Goal: Task Accomplishment & Management: Manage account settings

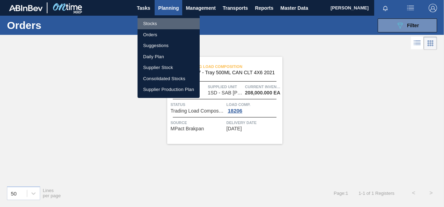
click at [152, 22] on li "Stocks" at bounding box center [169, 23] width 62 height 11
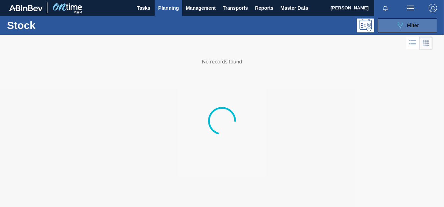
click at [399, 25] on icon "089F7B8B-B2A5-4AFE-B5C0-19BA573D28AC" at bounding box center [400, 25] width 8 height 8
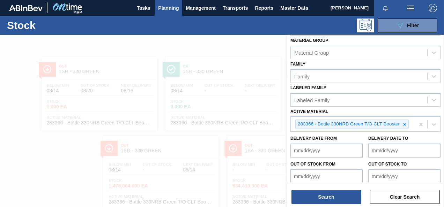
scroll to position [105, 0]
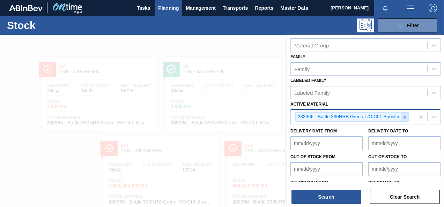
click at [404, 113] on div at bounding box center [405, 117] width 8 height 9
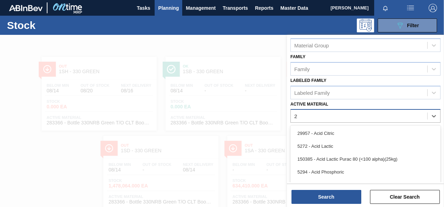
scroll to position [21, 0]
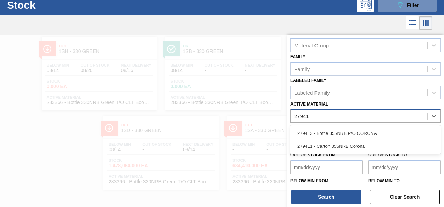
type Material "279413"
click at [386, 130] on div "279413 - Bottle 355NRB P/O CORONA" at bounding box center [366, 133] width 150 height 13
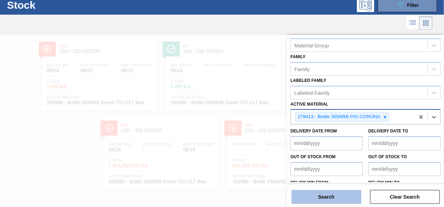
click at [325, 196] on button "Search" at bounding box center [327, 197] width 70 height 14
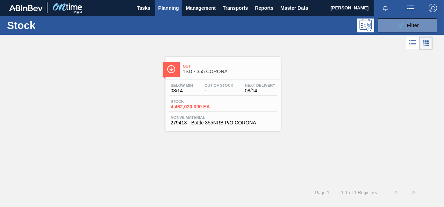
click at [189, 107] on span "4,462,020.000 EA" at bounding box center [195, 106] width 49 height 5
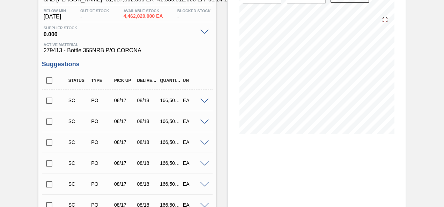
scroll to position [105, 0]
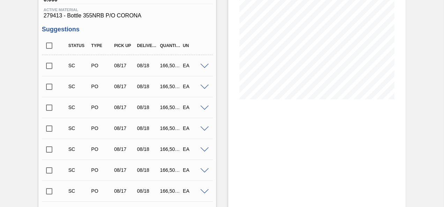
click at [52, 71] on input "checkbox" at bounding box center [49, 66] width 15 height 15
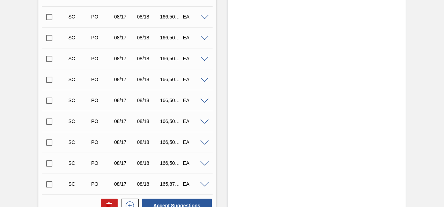
scroll to position [2899, 0]
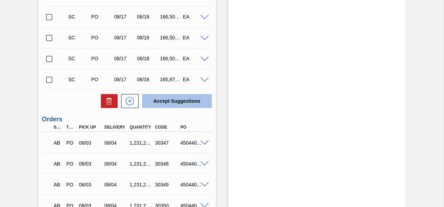
click at [173, 101] on button "Accept Suggestions" at bounding box center [177, 101] width 70 height 14
checkbox input "false"
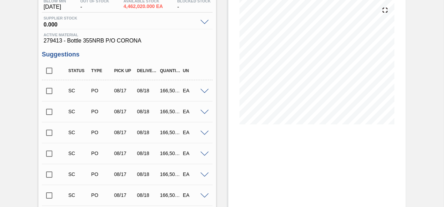
scroll to position [0, 0]
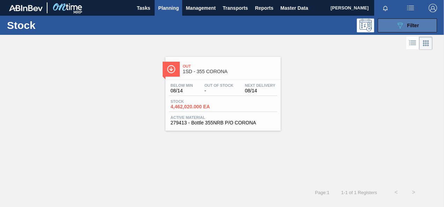
click at [392, 29] on button "089F7B8B-B2A5-4AFE-B5C0-19BA573D28AC Filter" at bounding box center [407, 26] width 59 height 14
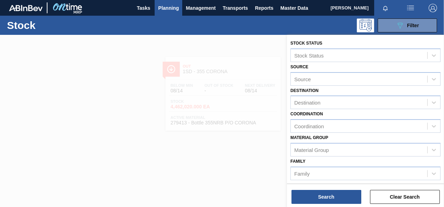
click at [196, 41] on div at bounding box center [222, 138] width 444 height 207
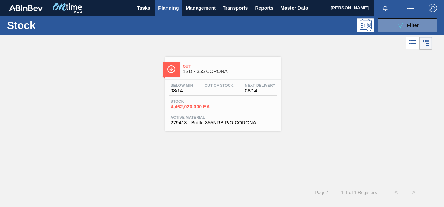
click at [168, 10] on span "Planning" at bounding box center [168, 8] width 21 height 8
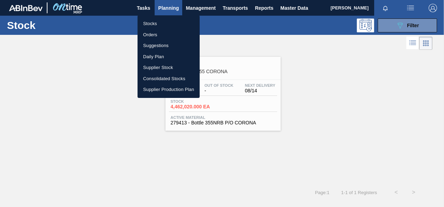
click at [156, 26] on li "Stocks" at bounding box center [169, 23] width 62 height 11
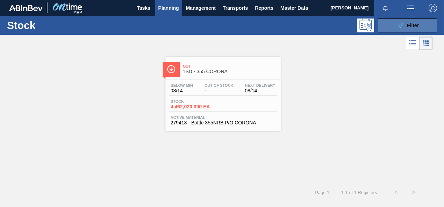
click at [408, 25] on span "Filter" at bounding box center [413, 26] width 12 height 6
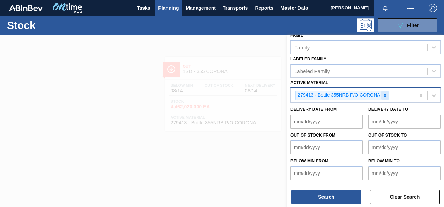
click at [384, 93] on icon at bounding box center [385, 95] width 5 height 5
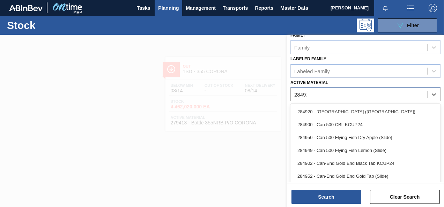
scroll to position [125, 0]
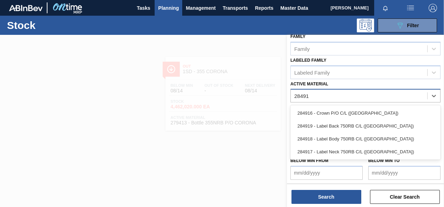
type Material "284916"
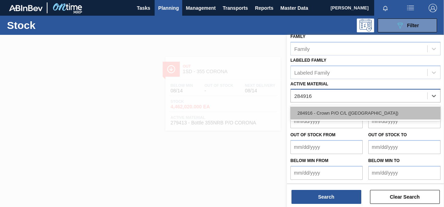
click at [378, 109] on div "284916 - Crown P/O C/L ([GEOGRAPHIC_DATA])" at bounding box center [366, 113] width 150 height 13
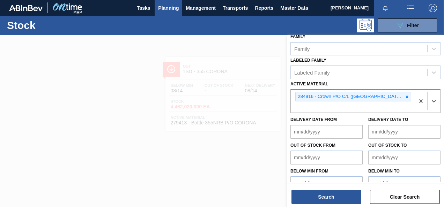
scroll to position [126, 0]
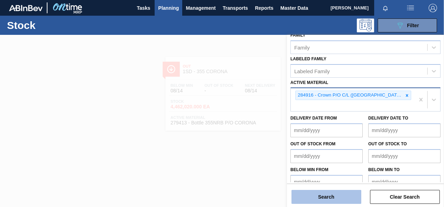
click at [335, 196] on button "Search" at bounding box center [327, 197] width 70 height 14
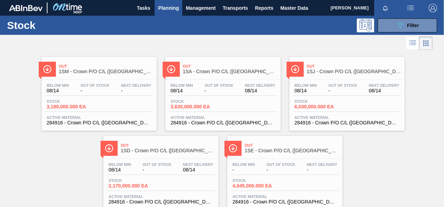
click at [134, 184] on span "2,170,000.000 EA" at bounding box center [133, 186] width 49 height 5
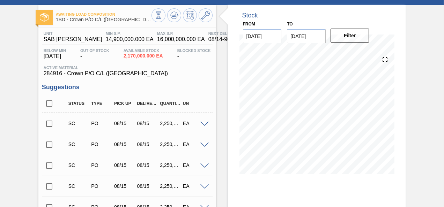
scroll to position [70, 0]
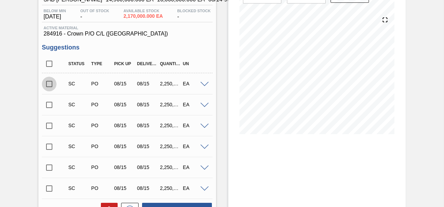
click at [53, 82] on input "checkbox" at bounding box center [49, 84] width 15 height 15
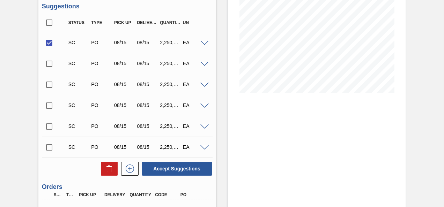
scroll to position [175, 0]
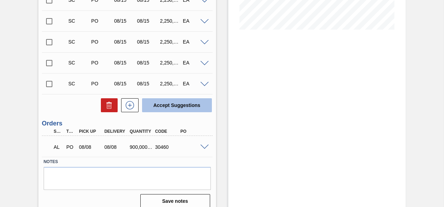
click at [181, 109] on button "Accept Suggestions" at bounding box center [177, 105] width 70 height 14
checkbox input "false"
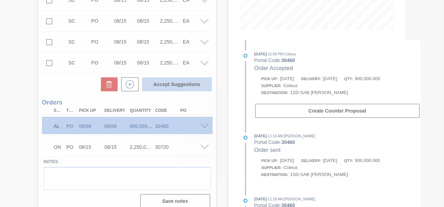
scroll to position [154, 0]
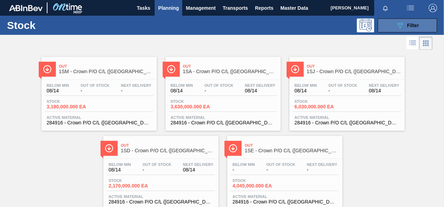
click at [395, 25] on button "089F7B8B-B2A5-4AFE-B5C0-19BA573D28AC Filter" at bounding box center [407, 26] width 59 height 14
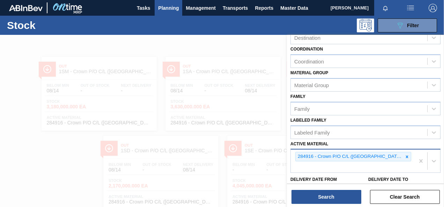
scroll to position [105, 0]
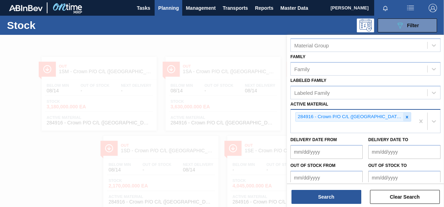
click at [405, 115] on icon at bounding box center [407, 117] width 5 height 5
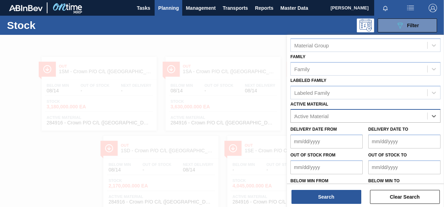
scroll to position [21, 0]
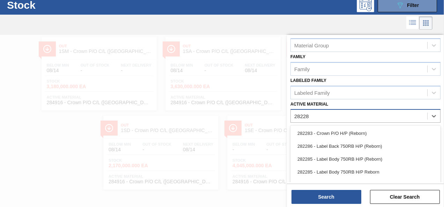
type Material "282283"
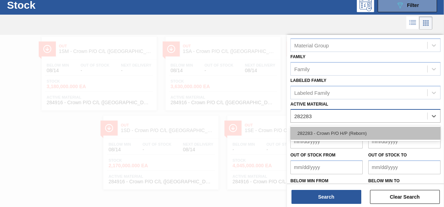
click at [340, 137] on div "282283 - Crown P/O H/P (Reborn)" at bounding box center [366, 133] width 150 height 13
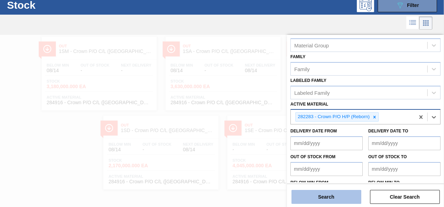
click at [334, 191] on button "Search" at bounding box center [327, 197] width 70 height 14
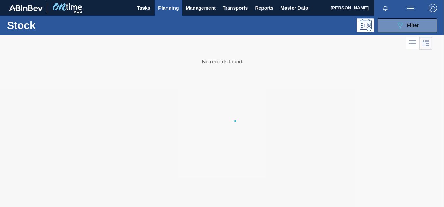
scroll to position [0, 0]
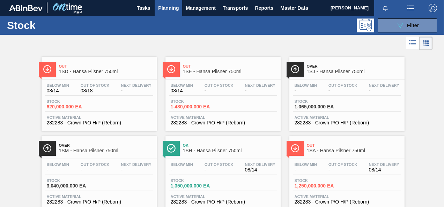
click at [68, 108] on span "620,000.000 EA" at bounding box center [71, 106] width 49 height 5
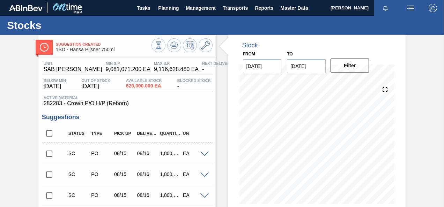
click at [48, 154] on input "checkbox" at bounding box center [49, 154] width 15 height 15
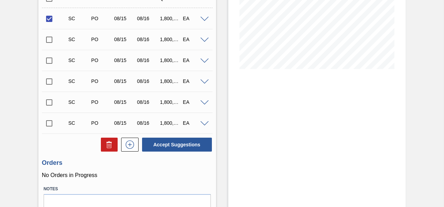
scroll to position [170, 0]
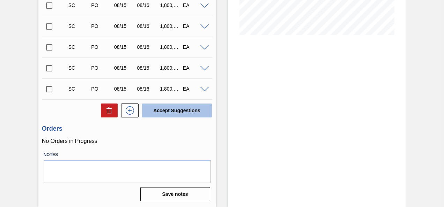
click at [170, 113] on button "Accept Suggestions" at bounding box center [177, 111] width 70 height 14
checkbox input "false"
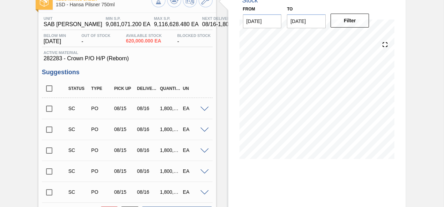
scroll to position [45, 0]
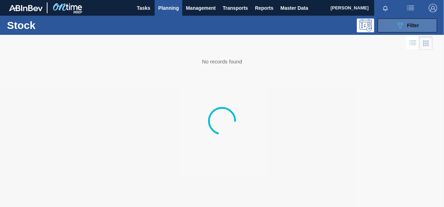
click at [402, 24] on icon "089F7B8B-B2A5-4AFE-B5C0-19BA573D28AC" at bounding box center [400, 25] width 8 height 8
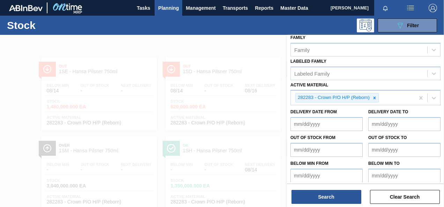
scroll to position [126, 0]
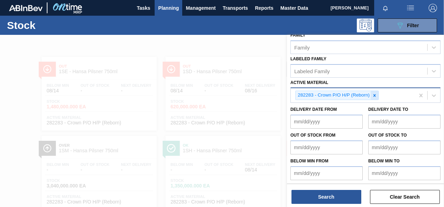
click at [374, 94] on icon at bounding box center [375, 95] width 2 height 2
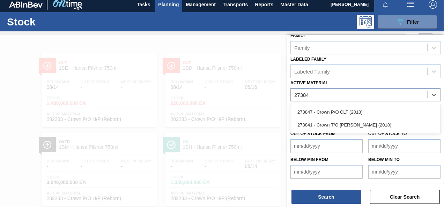
scroll to position [125, 0]
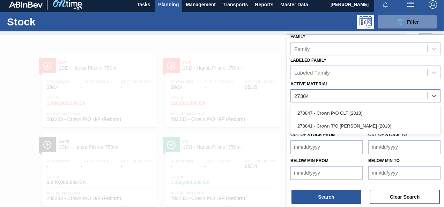
type Material "273847"
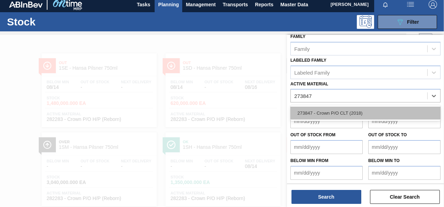
click at [330, 108] on div "273847 - Crown P/O CLT (2018)" at bounding box center [366, 113] width 150 height 13
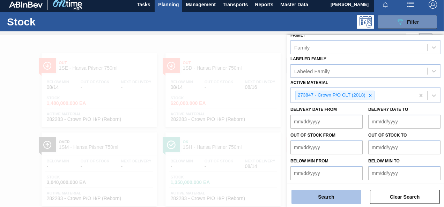
click at [322, 195] on button "Search" at bounding box center [327, 197] width 70 height 14
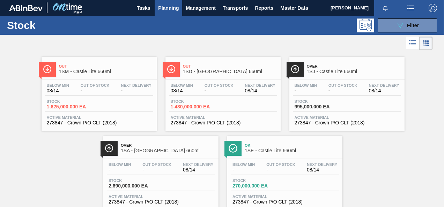
click at [187, 107] on span "1,430,000.000 EA" at bounding box center [195, 106] width 49 height 5
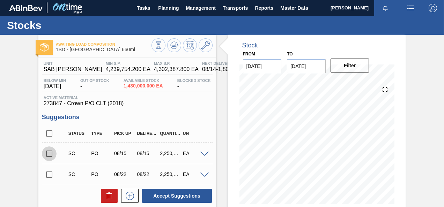
click at [46, 152] on input "checkbox" at bounding box center [49, 154] width 15 height 15
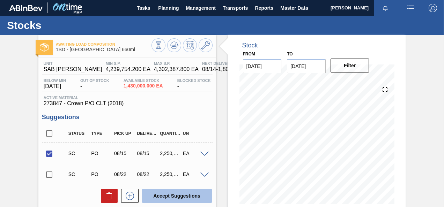
click at [161, 199] on button "Accept Suggestions" at bounding box center [177, 196] width 70 height 14
checkbox input "false"
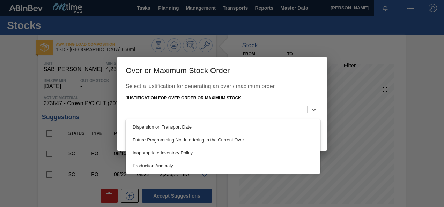
drag, startPoint x: 316, startPoint y: 110, endPoint x: 291, endPoint y: 115, distance: 24.9
click at [316, 111] on icon at bounding box center [313, 110] width 7 height 7
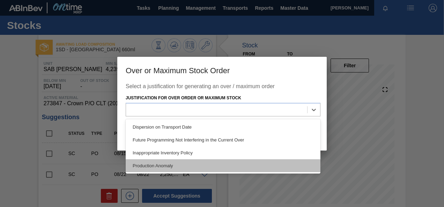
click at [178, 168] on div "Production Anomaly" at bounding box center [223, 166] width 195 height 13
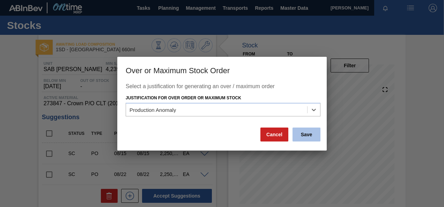
click at [313, 138] on button "Save" at bounding box center [307, 135] width 28 height 14
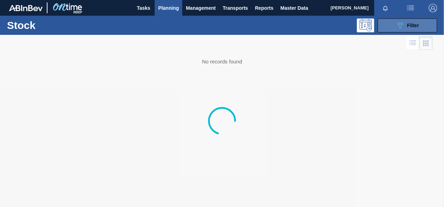
click at [413, 25] on span "Filter" at bounding box center [413, 26] width 12 height 6
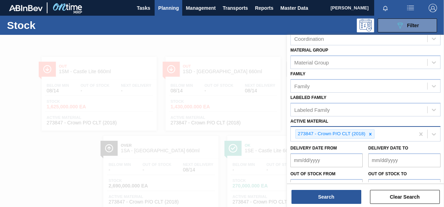
scroll to position [126, 0]
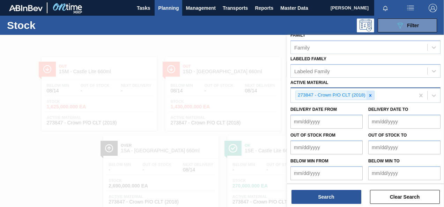
click at [369, 95] on icon at bounding box center [370, 95] width 5 height 5
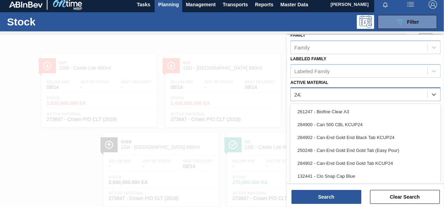
scroll to position [125, 0]
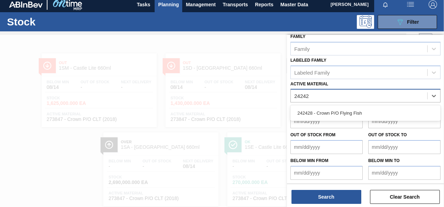
type Material "242428"
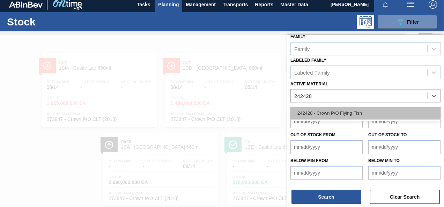
click at [321, 109] on div "242428 - Crown P/O Flying Fish" at bounding box center [366, 113] width 150 height 13
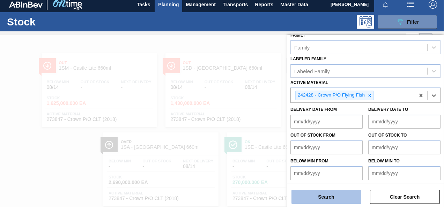
click at [313, 195] on button "Search" at bounding box center [327, 197] width 70 height 14
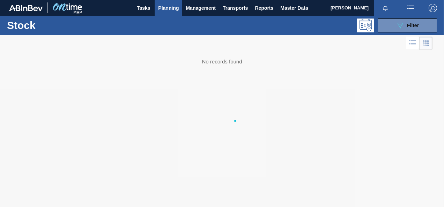
scroll to position [0, 0]
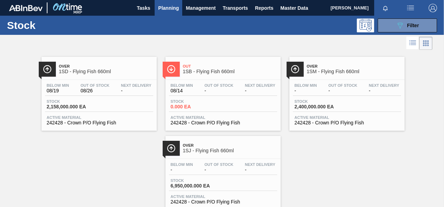
click at [65, 105] on span "2,158,000.000 EA" at bounding box center [71, 106] width 49 height 5
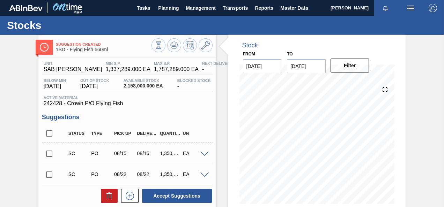
click at [50, 156] on input "checkbox" at bounding box center [49, 154] width 15 height 15
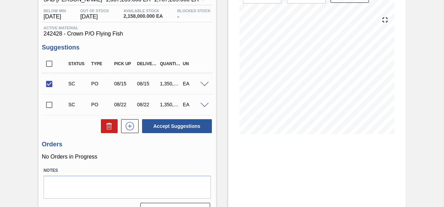
click at [184, 134] on div "Accept Suggestions" at bounding box center [176, 126] width 74 height 15
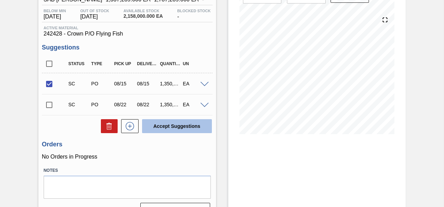
click at [184, 130] on button "Accept Suggestions" at bounding box center [177, 126] width 70 height 14
checkbox input "false"
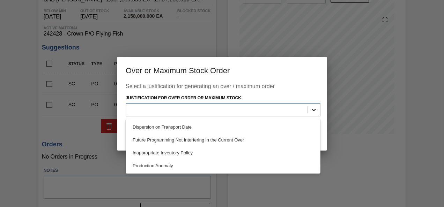
click at [313, 108] on icon at bounding box center [313, 110] width 7 height 7
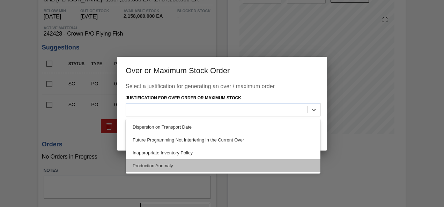
click at [187, 169] on div "Production Anomaly" at bounding box center [223, 166] width 195 height 13
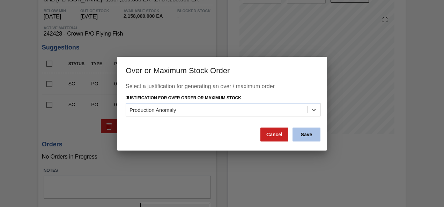
click at [303, 133] on button "Save" at bounding box center [307, 135] width 28 height 14
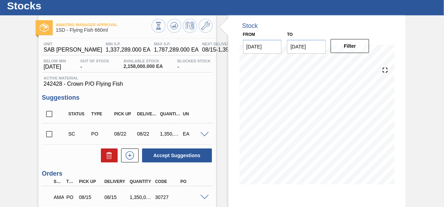
scroll to position [0, 0]
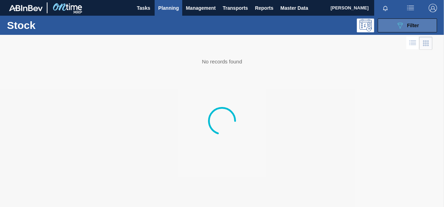
click at [398, 28] on icon "089F7B8B-B2A5-4AFE-B5C0-19BA573D28AC" at bounding box center [400, 25] width 8 height 8
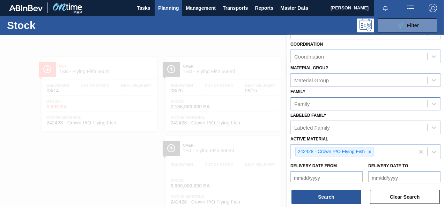
scroll to position [126, 0]
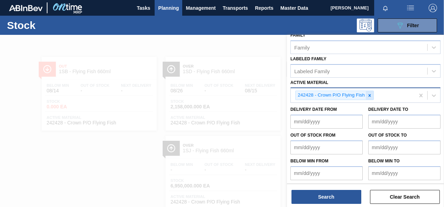
click at [367, 94] on icon at bounding box center [369, 95] width 5 height 5
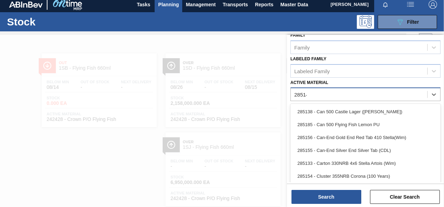
scroll to position [125, 0]
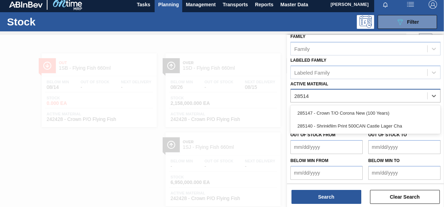
type Material "285147"
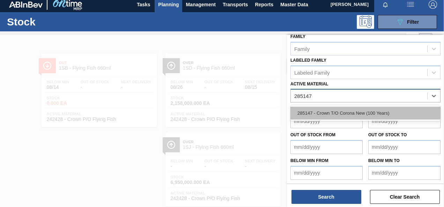
click at [357, 109] on div "285147 - Crown T/O Corona New (100 Years)" at bounding box center [366, 113] width 150 height 13
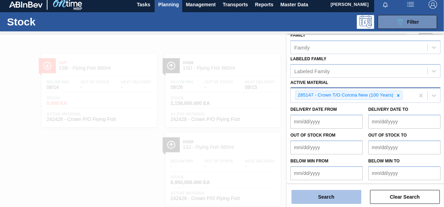
click at [325, 203] on button "Search" at bounding box center [327, 197] width 70 height 14
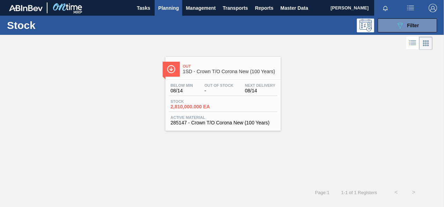
click at [198, 107] on span "2,810,000.000 EA" at bounding box center [195, 106] width 49 height 5
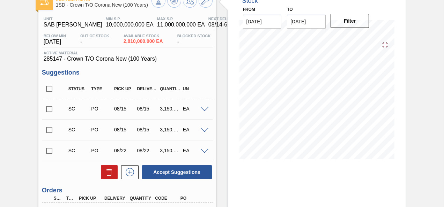
scroll to position [105, 0]
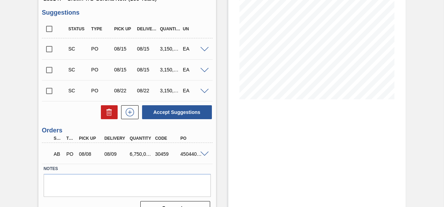
click at [51, 53] on input "checkbox" at bounding box center [49, 49] width 15 height 15
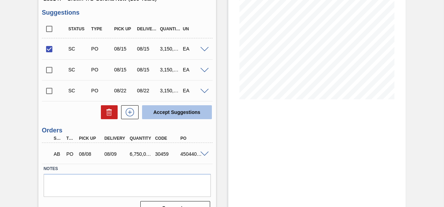
click at [191, 110] on button "Accept Suggestions" at bounding box center [177, 112] width 70 height 14
checkbox input "false"
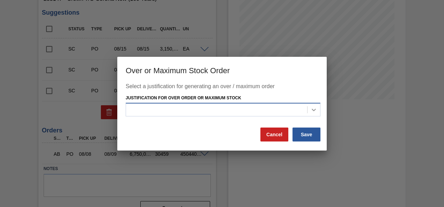
click at [318, 109] on div at bounding box center [314, 110] width 13 height 13
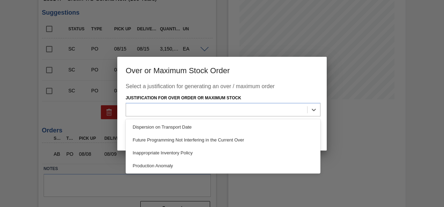
click at [166, 169] on div "Production Anomaly" at bounding box center [223, 166] width 195 height 13
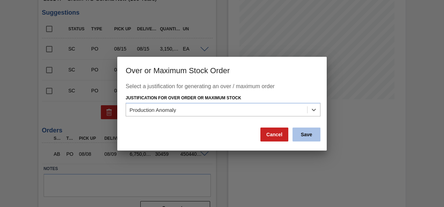
click at [299, 134] on button "Save" at bounding box center [307, 135] width 28 height 14
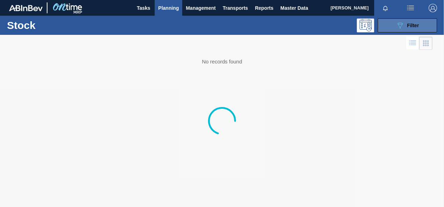
click at [402, 23] on icon "089F7B8B-B2A5-4AFE-B5C0-19BA573D28AC" at bounding box center [400, 25] width 8 height 8
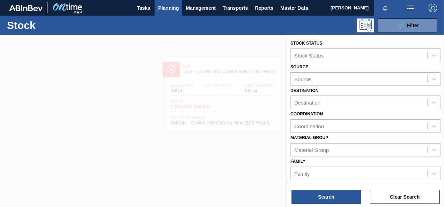
scroll to position [126, 0]
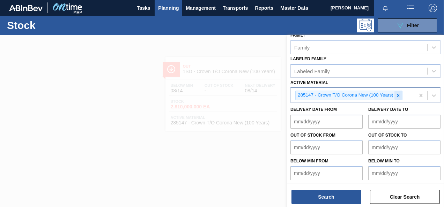
click at [398, 94] on icon at bounding box center [398, 95] width 5 height 5
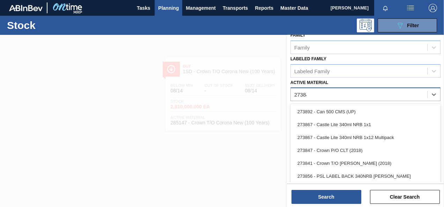
scroll to position [125, 0]
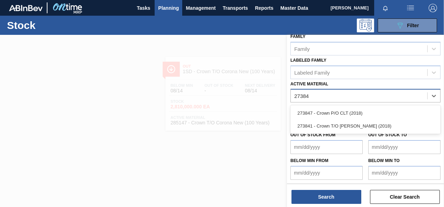
type Material "273841"
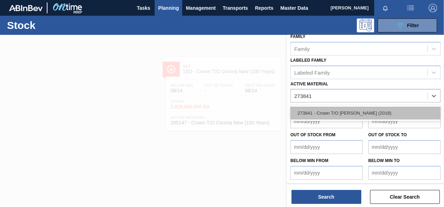
click at [349, 112] on div "273841 - Crown T/O [PERSON_NAME] (2018)" at bounding box center [366, 113] width 150 height 13
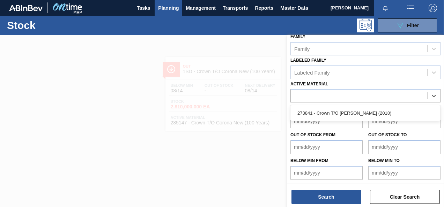
scroll to position [126, 0]
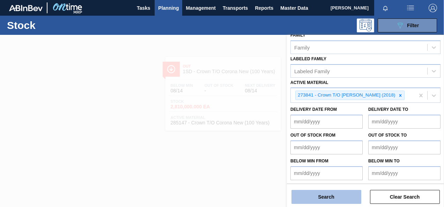
click at [299, 198] on button "Search" at bounding box center [327, 197] width 70 height 14
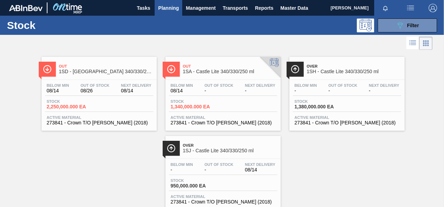
click at [64, 109] on span "2,250,000.000 EA" at bounding box center [71, 106] width 49 height 5
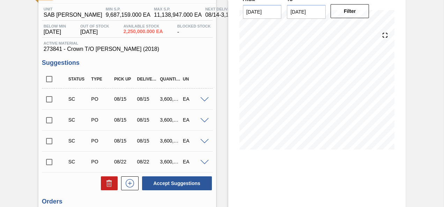
scroll to position [70, 0]
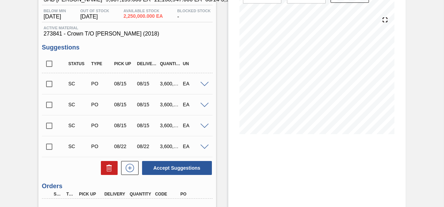
click at [46, 82] on input "checkbox" at bounding box center [49, 84] width 15 height 15
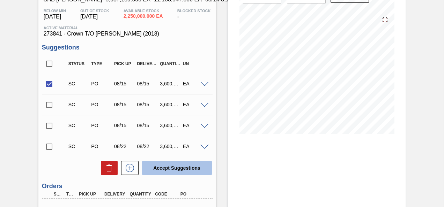
click at [159, 167] on button "Accept Suggestions" at bounding box center [177, 168] width 70 height 14
checkbox input "false"
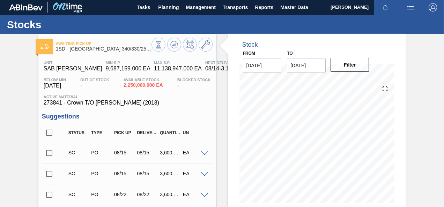
scroll to position [0, 0]
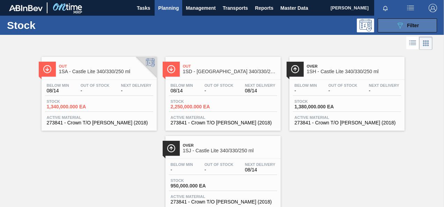
click at [397, 23] on icon "089F7B8B-B2A5-4AFE-B5C0-19BA573D28AC" at bounding box center [400, 25] width 8 height 8
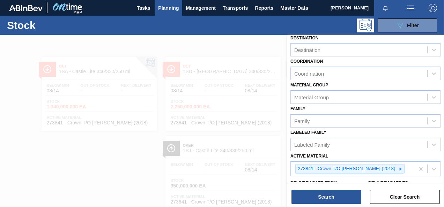
scroll to position [105, 0]
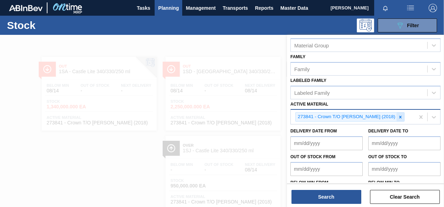
click at [398, 115] on icon at bounding box center [400, 117] width 5 height 5
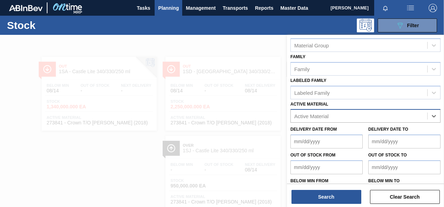
scroll to position [21, 0]
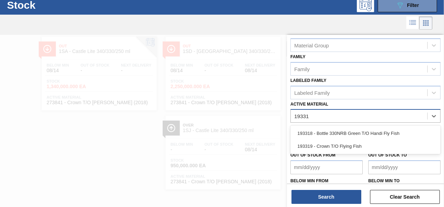
type Material "193319"
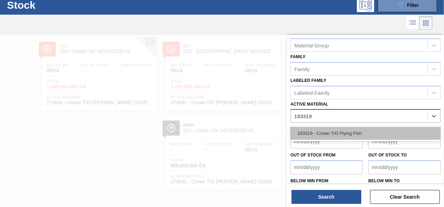
click at [314, 134] on div "193319 - Crown T/O Flying Fish" at bounding box center [366, 133] width 150 height 13
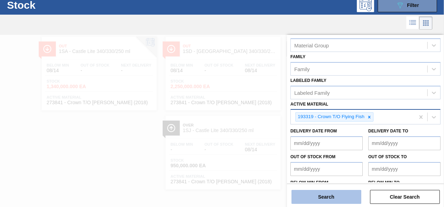
click at [310, 194] on button "Search" at bounding box center [327, 197] width 70 height 14
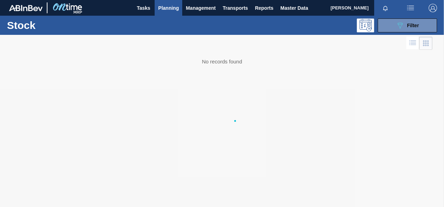
scroll to position [0, 0]
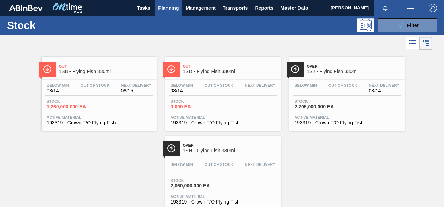
click at [178, 108] on span "0.000 EA" at bounding box center [195, 106] width 49 height 5
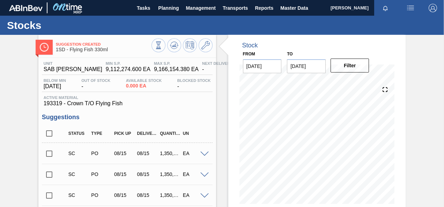
scroll to position [70, 0]
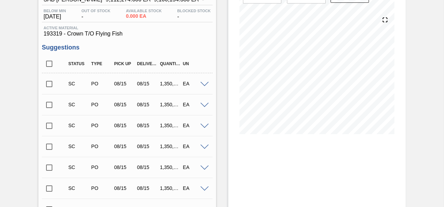
click at [54, 86] on input "checkbox" at bounding box center [49, 84] width 15 height 15
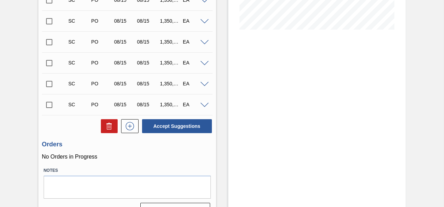
scroll to position [191, 0]
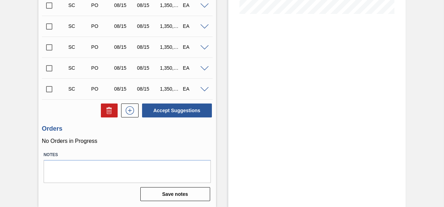
click at [175, 107] on button "Accept Suggestions" at bounding box center [177, 111] width 70 height 14
checkbox input "false"
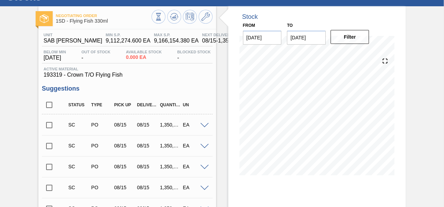
scroll to position [0, 0]
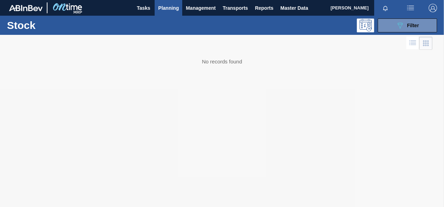
click at [167, 6] on span "Planning" at bounding box center [168, 8] width 21 height 8
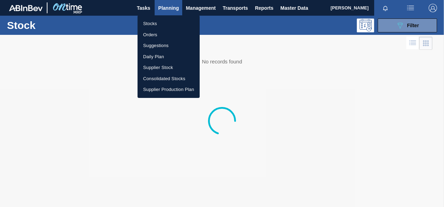
click at [153, 33] on li "Orders" at bounding box center [169, 34] width 62 height 11
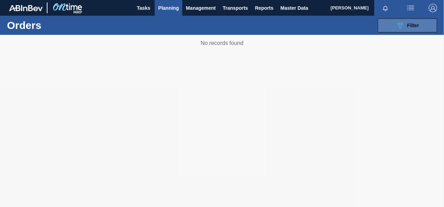
click at [395, 22] on button "089F7B8B-B2A5-4AFE-B5C0-19BA573D28AC Filter" at bounding box center [407, 26] width 59 height 14
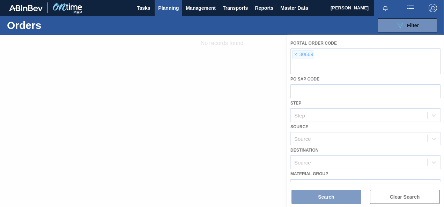
click at [296, 54] on div at bounding box center [222, 121] width 444 height 173
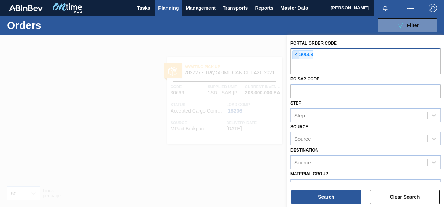
click at [297, 55] on span "×" at bounding box center [296, 55] width 7 height 8
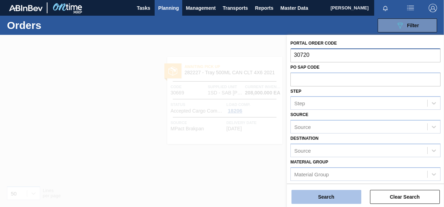
type input "30720"
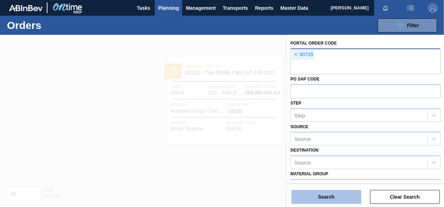
drag, startPoint x: 319, startPoint y: 198, endPoint x: 322, endPoint y: 194, distance: 5.0
click at [322, 195] on button "Search" at bounding box center [327, 197] width 70 height 14
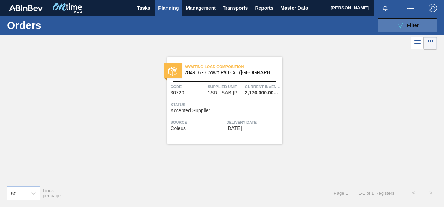
click at [394, 25] on button "089F7B8B-B2A5-4AFE-B5C0-19BA573D28AC Filter" at bounding box center [407, 26] width 59 height 14
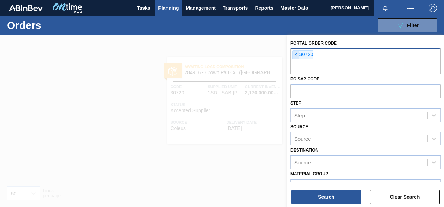
click at [293, 55] on span "×" at bounding box center [296, 55] width 7 height 8
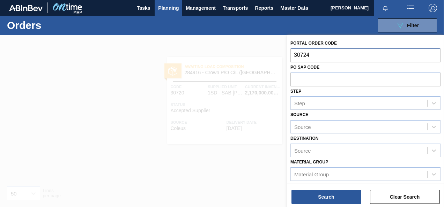
type input "30724"
click at [339, 197] on button "Search" at bounding box center [327, 197] width 70 height 14
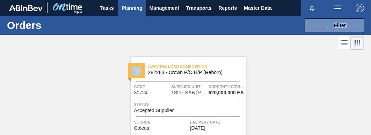
drag, startPoint x: 91, startPoint y: 49, endPoint x: 45, endPoint y: 33, distance: 47.9
click at [45, 33] on main "Tasks Planning Management Transports Reports Master Data Nobuhle Xulu Mark all …" at bounding box center [185, 67] width 371 height 135
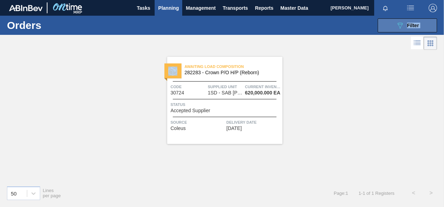
click at [400, 24] on icon "089F7B8B-B2A5-4AFE-B5C0-19BA573D28AC" at bounding box center [400, 25] width 8 height 8
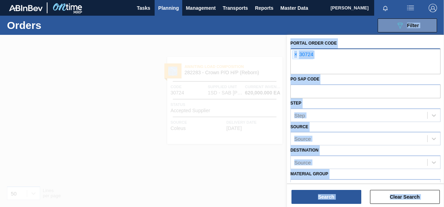
click at [181, 159] on div at bounding box center [222, 138] width 444 height 207
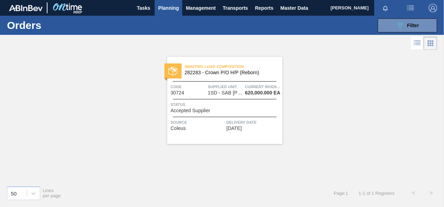
drag, startPoint x: 114, startPoint y: 137, endPoint x: 74, endPoint y: 112, distance: 47.4
click at [113, 136] on div at bounding box center [222, 138] width 444 height 207
click at [74, 112] on main "Tasks Planning Management Transports Reports Master Data Nobuhle Xulu Mark all …" at bounding box center [222, 103] width 444 height 207
click at [396, 20] on button "089F7B8B-B2A5-4AFE-B5C0-19BA573D28AC Filter" at bounding box center [407, 26] width 59 height 14
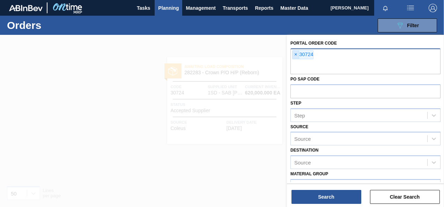
click at [297, 52] on span "×" at bounding box center [296, 55] width 7 height 8
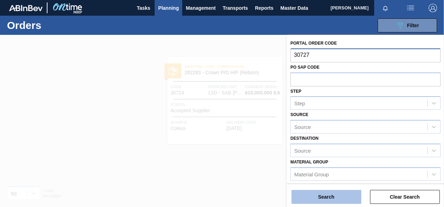
type input "30727"
click at [321, 193] on button "Search" at bounding box center [327, 197] width 70 height 14
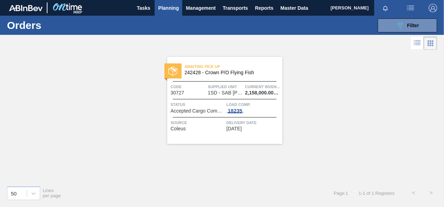
click at [240, 111] on div "18235" at bounding box center [235, 111] width 17 height 6
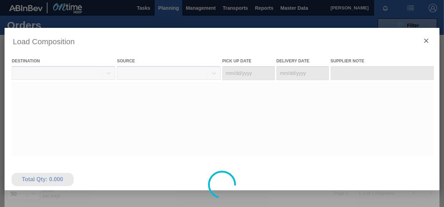
type Date "[DATE]"
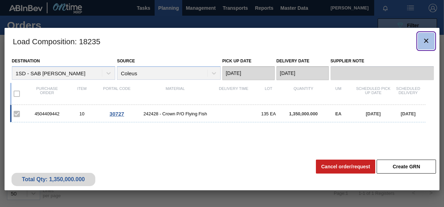
click at [429, 39] on icon "botão de ícone" at bounding box center [426, 41] width 8 height 8
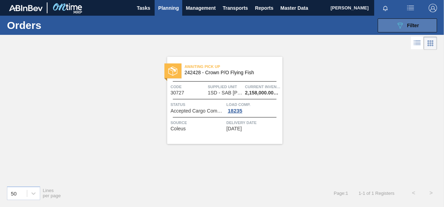
click at [402, 25] on icon "089F7B8B-B2A5-4AFE-B5C0-19BA573D28AC" at bounding box center [400, 25] width 8 height 8
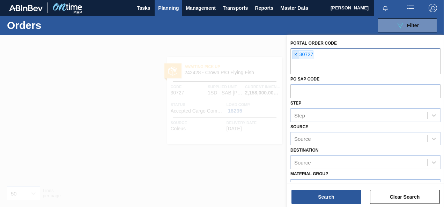
click at [297, 54] on span "×" at bounding box center [296, 55] width 7 height 8
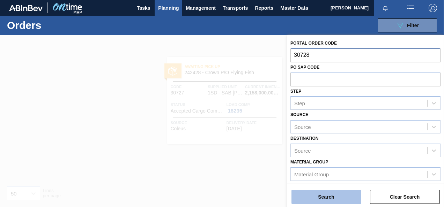
type input "30728"
click at [315, 191] on button "Search" at bounding box center [327, 197] width 70 height 14
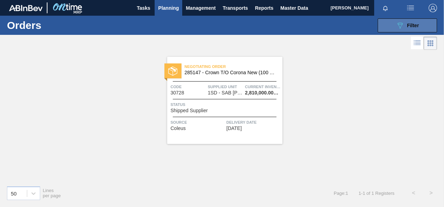
click at [407, 27] on div "089F7B8B-B2A5-4AFE-B5C0-19BA573D28AC Filter" at bounding box center [407, 25] width 23 height 8
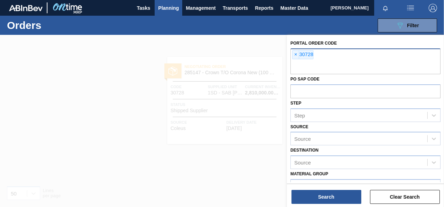
click at [296, 54] on span "×" at bounding box center [296, 55] width 7 height 8
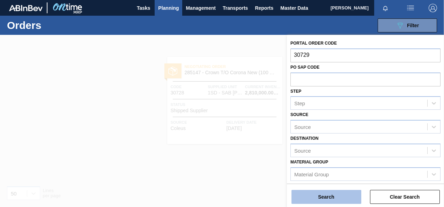
type input "30729"
click at [324, 195] on button "Search" at bounding box center [327, 197] width 70 height 14
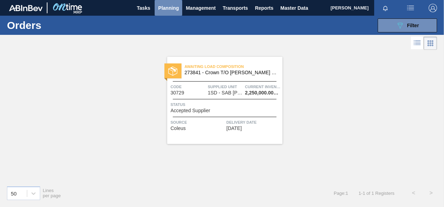
click at [169, 7] on span "Planning" at bounding box center [168, 8] width 21 height 8
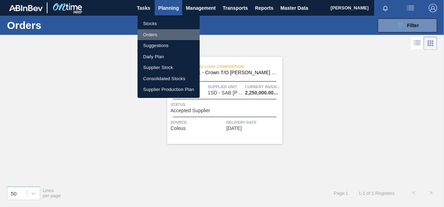
click at [153, 35] on li "Orders" at bounding box center [169, 34] width 62 height 11
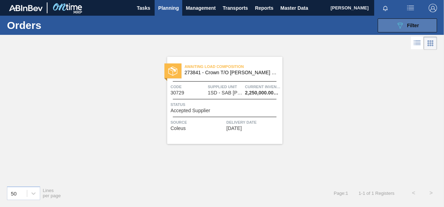
click at [395, 19] on button "089F7B8B-B2A5-4AFE-B5C0-19BA573D28AC Filter" at bounding box center [407, 26] width 59 height 14
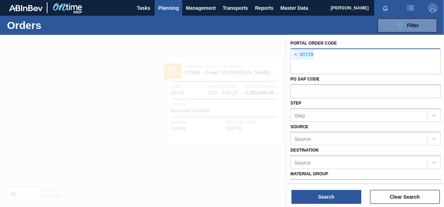
click at [295, 55] on span "×" at bounding box center [296, 55] width 7 height 8
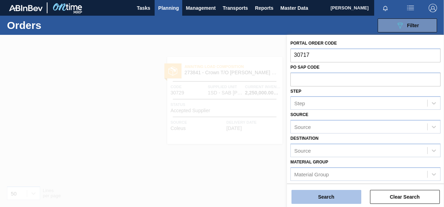
type input "30717"
click at [340, 199] on button "Search" at bounding box center [327, 197] width 70 height 14
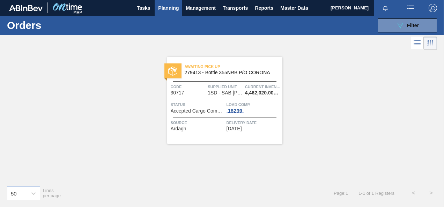
click at [238, 111] on div "18239" at bounding box center [235, 111] width 17 height 6
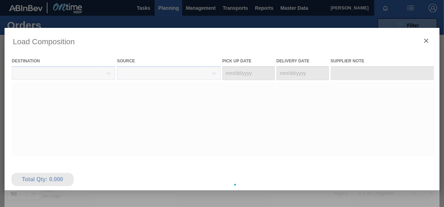
type Date "[DATE]"
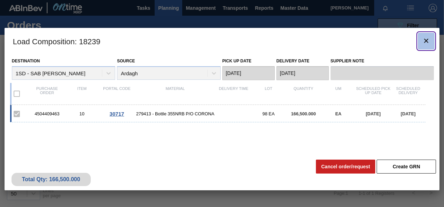
click at [425, 38] on icon "botão de ícone" at bounding box center [426, 41] width 8 height 8
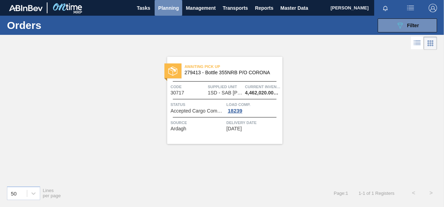
click at [168, 8] on span "Planning" at bounding box center [168, 8] width 21 height 8
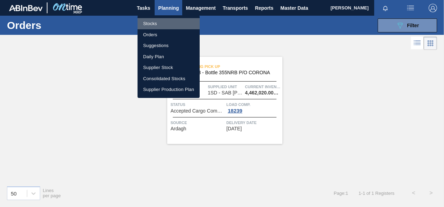
click at [153, 23] on li "Stocks" at bounding box center [169, 23] width 62 height 11
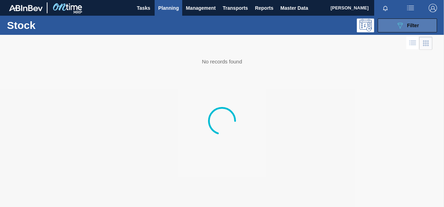
click at [418, 30] on button "089F7B8B-B2A5-4AFE-B5C0-19BA573D28AC Filter" at bounding box center [407, 26] width 59 height 14
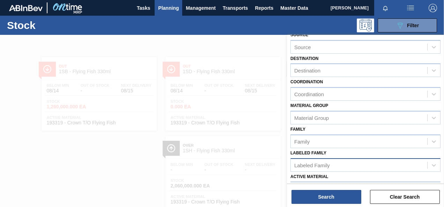
scroll to position [70, 0]
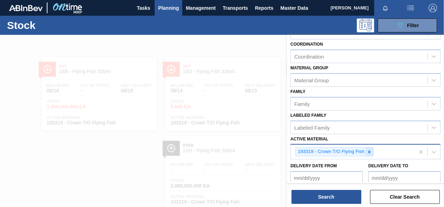
click at [371, 154] on div at bounding box center [370, 152] width 8 height 9
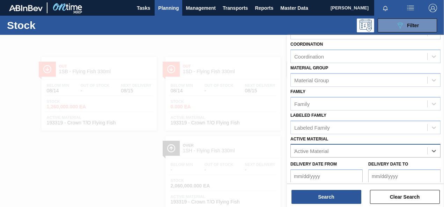
scroll to position [21, 0]
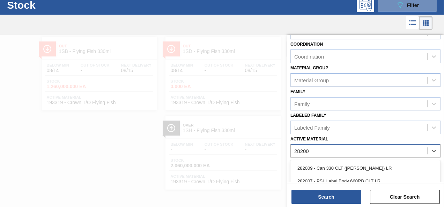
type Material "282007"
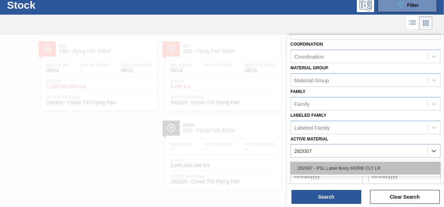
click at [365, 166] on div "282007 - PSL Label Body 660RB CLT LR" at bounding box center [366, 168] width 150 height 13
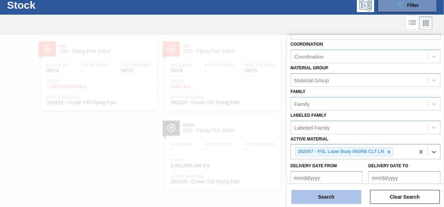
click at [340, 200] on button "Search" at bounding box center [327, 197] width 70 height 14
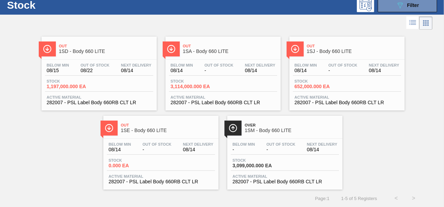
click at [74, 86] on span "1,197,000.000 EA" at bounding box center [71, 86] width 49 height 5
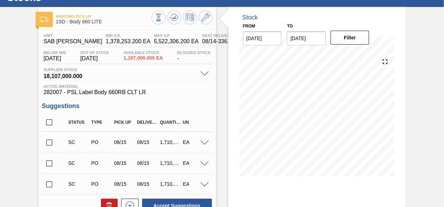
scroll to position [70, 0]
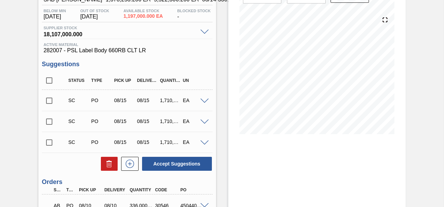
click at [45, 100] on input "checkbox" at bounding box center [49, 101] width 15 height 15
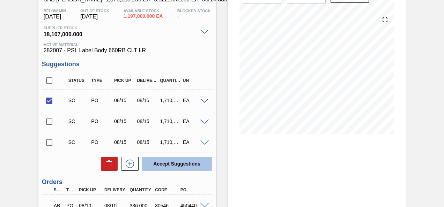
click at [175, 169] on button "Accept Suggestions" at bounding box center [177, 164] width 70 height 14
checkbox input "false"
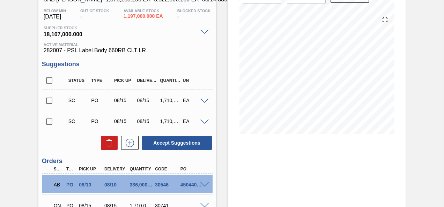
scroll to position [136, 0]
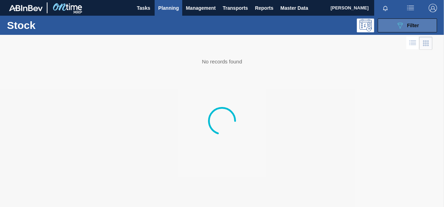
click at [395, 24] on button "089F7B8B-B2A5-4AFE-B5C0-19BA573D28AC Filter" at bounding box center [407, 26] width 59 height 14
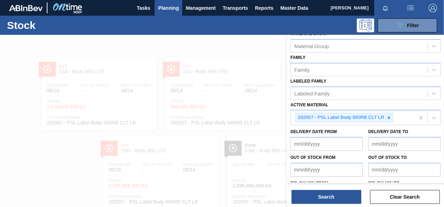
scroll to position [105, 0]
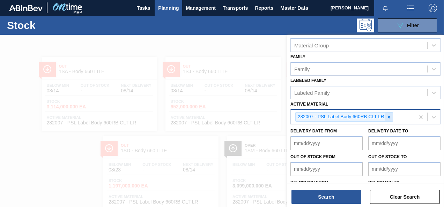
click at [389, 118] on icon at bounding box center [389, 117] width 5 height 5
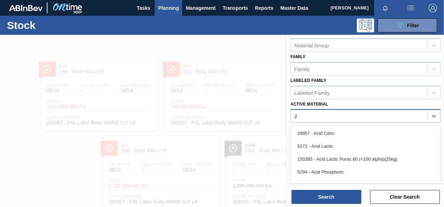
scroll to position [21, 0]
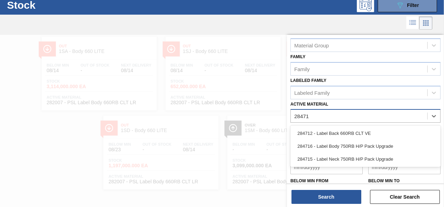
type Material "284716"
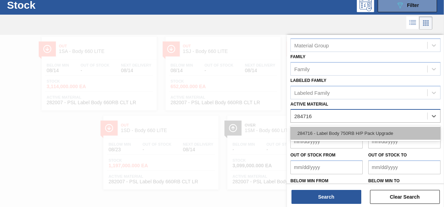
click at [384, 132] on div "284716 - Label Body 750RB H/P Pack Upgrade" at bounding box center [366, 133] width 150 height 13
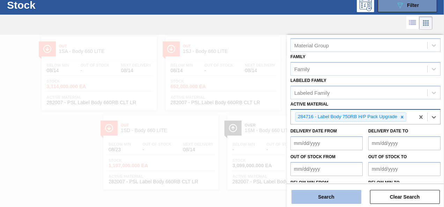
click at [338, 196] on button "Search" at bounding box center [327, 197] width 70 height 14
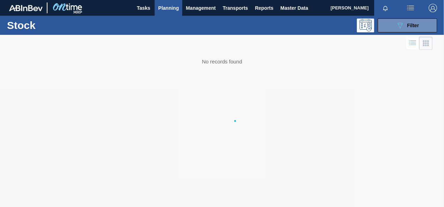
scroll to position [0, 0]
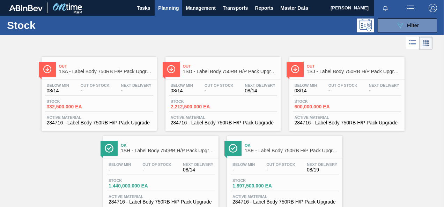
click at [199, 108] on span "2,212,500.000 EA" at bounding box center [195, 106] width 49 height 5
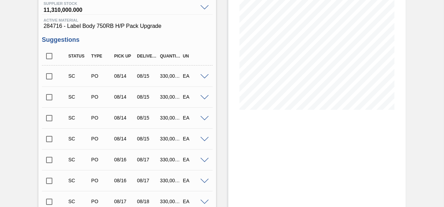
scroll to position [105, 0]
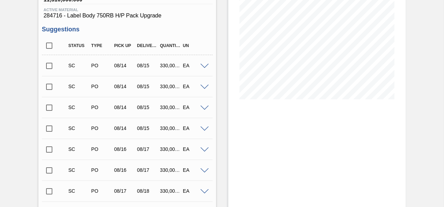
click at [52, 68] on input "checkbox" at bounding box center [49, 66] width 15 height 15
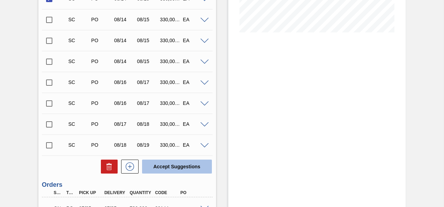
scroll to position [241, 0]
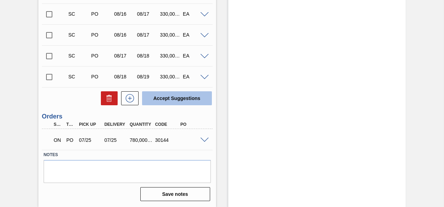
click at [185, 100] on button "Accept Suggestions" at bounding box center [177, 98] width 70 height 14
checkbox input "false"
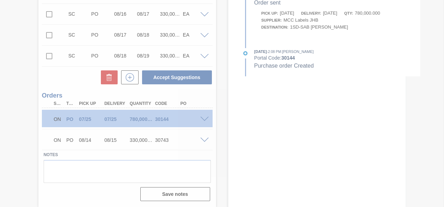
scroll to position [220, 0]
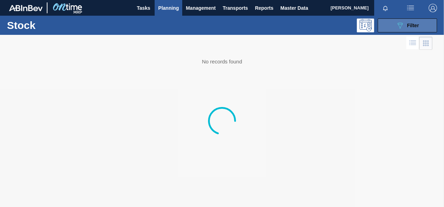
click at [400, 22] on icon "089F7B8B-B2A5-4AFE-B5C0-19BA573D28AC" at bounding box center [400, 25] width 8 height 8
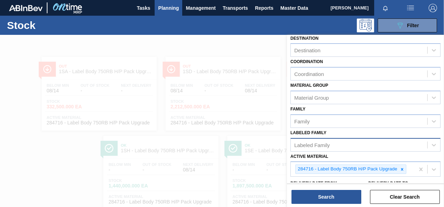
scroll to position [70, 0]
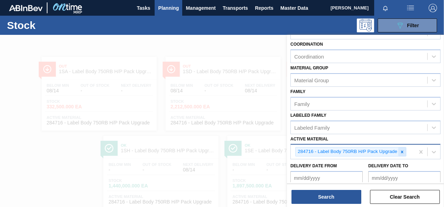
click at [401, 152] on icon at bounding box center [402, 152] width 5 height 5
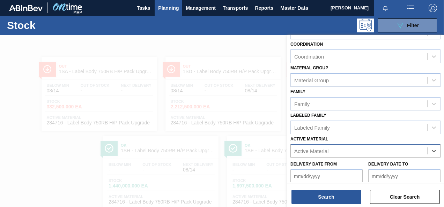
scroll to position [21, 0]
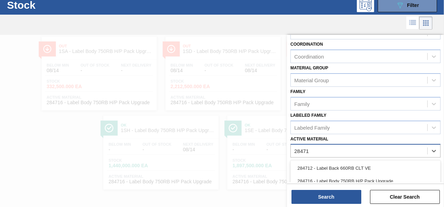
type Material "284715"
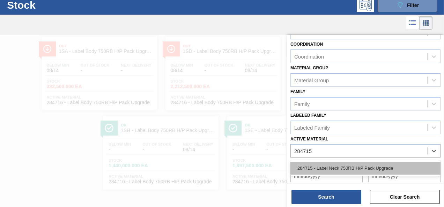
click at [390, 167] on div "284715 - Label Neck 750RB H/P Pack Upgrade" at bounding box center [366, 168] width 150 height 13
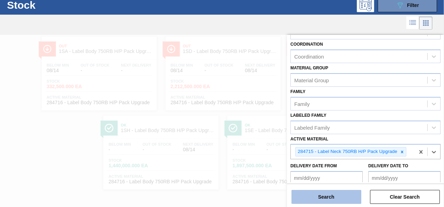
click at [351, 197] on button "Search" at bounding box center [327, 197] width 70 height 14
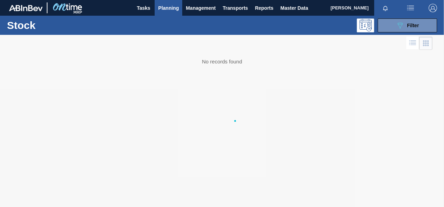
scroll to position [0, 0]
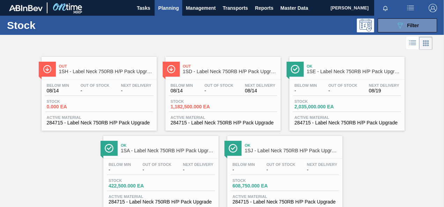
click at [191, 108] on span "1,182,500.000 EA" at bounding box center [195, 106] width 49 height 5
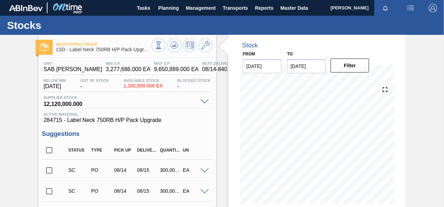
scroll to position [70, 0]
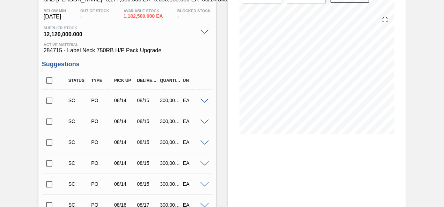
drag, startPoint x: 51, startPoint y: 104, endPoint x: 112, endPoint y: 104, distance: 60.8
click at [51, 103] on input "checkbox" at bounding box center [49, 101] width 15 height 15
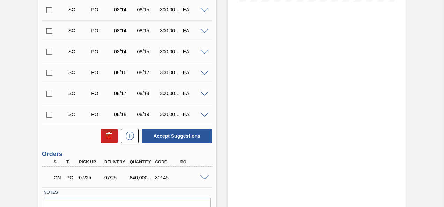
scroll to position [241, 0]
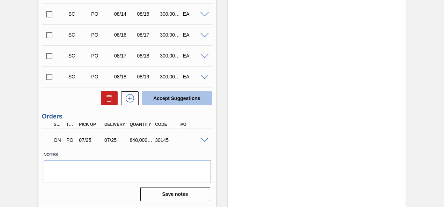
click at [176, 100] on button "Accept Suggestions" at bounding box center [177, 98] width 70 height 14
checkbox input "false"
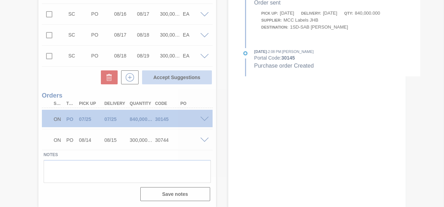
scroll to position [220, 0]
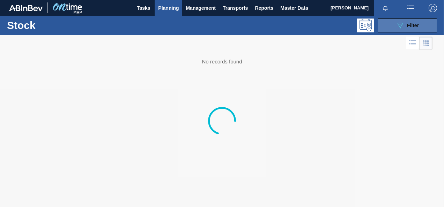
click at [393, 28] on button "089F7B8B-B2A5-4AFE-B5C0-19BA573D28AC Filter" at bounding box center [407, 26] width 59 height 14
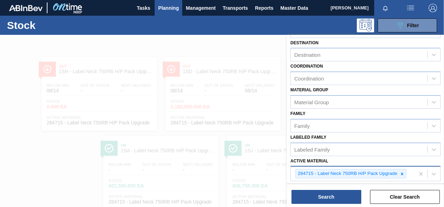
scroll to position [70, 0]
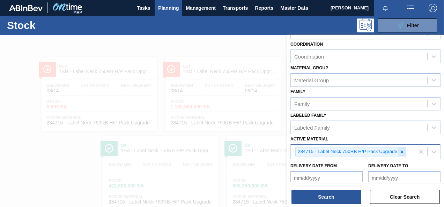
click at [402, 152] on icon at bounding box center [402, 152] width 5 height 5
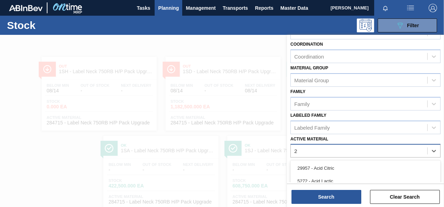
scroll to position [21, 0]
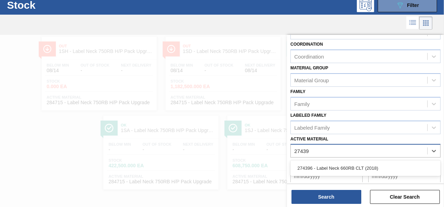
type Material "274396"
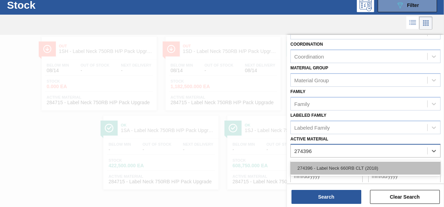
click at [375, 173] on div "274396 - Label Neck 660RB CLT (2018)" at bounding box center [366, 168] width 150 height 13
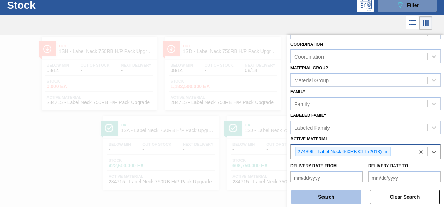
click at [347, 200] on button "Search" at bounding box center [327, 197] width 70 height 14
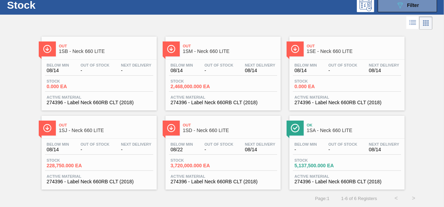
click at [197, 166] on span "3,720,000.000 EA" at bounding box center [195, 165] width 49 height 5
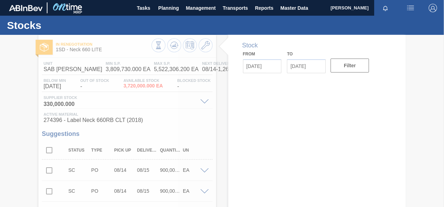
type input "[DATE]"
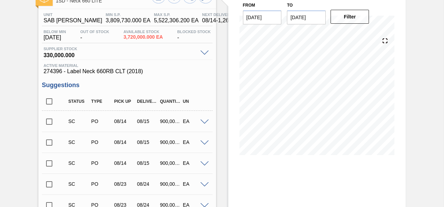
scroll to position [105, 0]
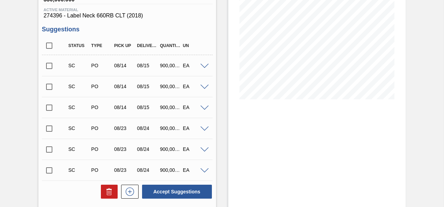
click at [49, 67] on input "checkbox" at bounding box center [49, 66] width 15 height 15
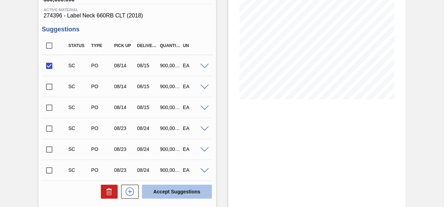
click at [186, 192] on button "Accept Suggestions" at bounding box center [177, 192] width 70 height 14
checkbox input "false"
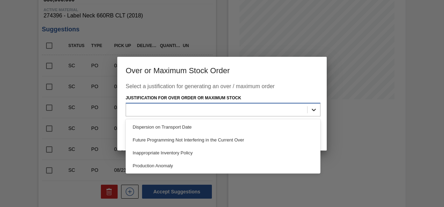
click at [311, 109] on icon at bounding box center [313, 110] width 7 height 7
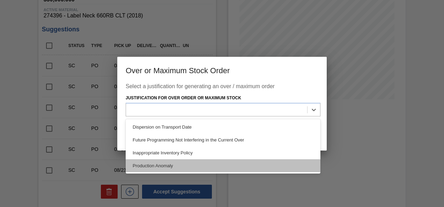
click at [177, 167] on div "Production Anomaly" at bounding box center [223, 166] width 195 height 13
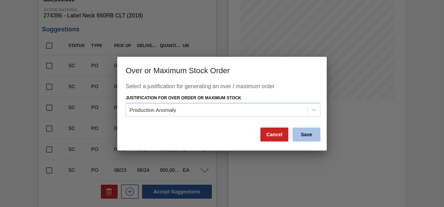
click at [306, 136] on button "Save" at bounding box center [307, 135] width 28 height 14
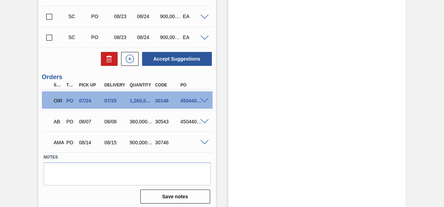
scroll to position [220, 0]
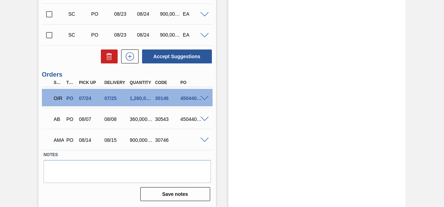
click at [202, 138] on span at bounding box center [204, 140] width 8 height 5
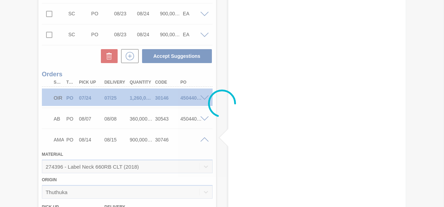
click at [202, 138] on div at bounding box center [222, 103] width 444 height 207
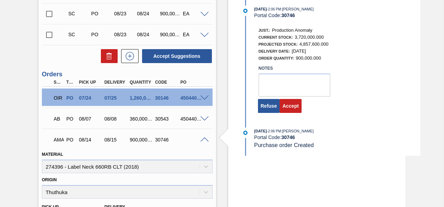
click at [202, 138] on span at bounding box center [204, 140] width 8 height 5
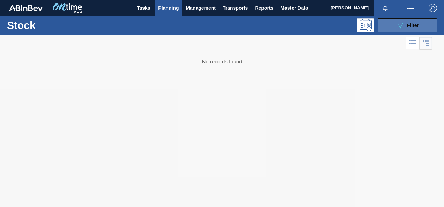
click at [403, 29] on button "089F7B8B-B2A5-4AFE-B5C0-19BA573D28AC Filter" at bounding box center [407, 26] width 59 height 14
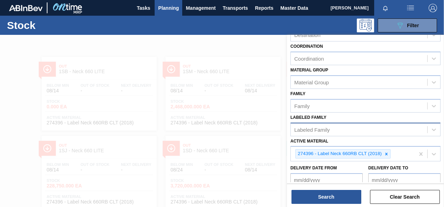
scroll to position [70, 0]
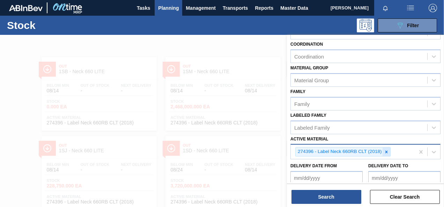
click at [387, 152] on icon at bounding box center [387, 152] width 2 height 2
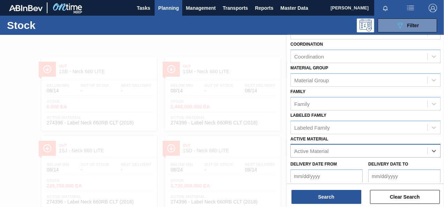
scroll to position [21, 0]
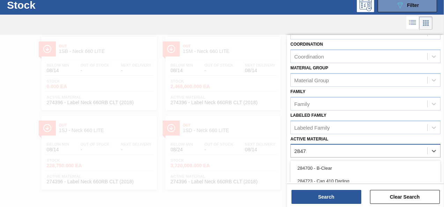
type Material "284712"
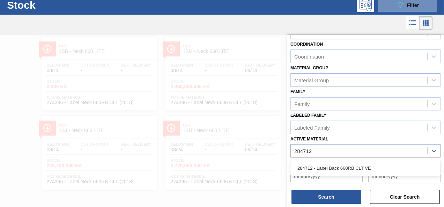
click at [376, 164] on div "284712 - Label Back 660RB CLT VE" at bounding box center [366, 168] width 150 height 13
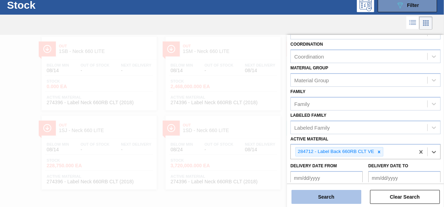
click at [340, 200] on button "Search" at bounding box center [327, 197] width 70 height 14
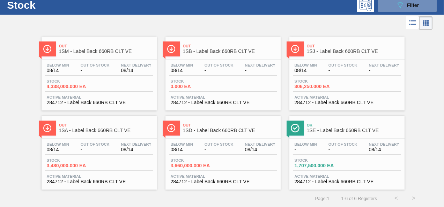
click at [189, 165] on span "3,660,000.000 EA" at bounding box center [195, 165] width 49 height 5
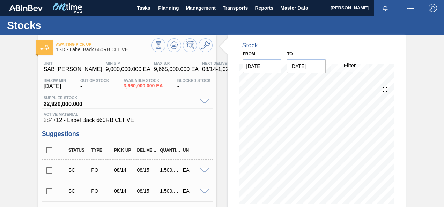
click at [56, 170] on input "checkbox" at bounding box center [49, 170] width 15 height 15
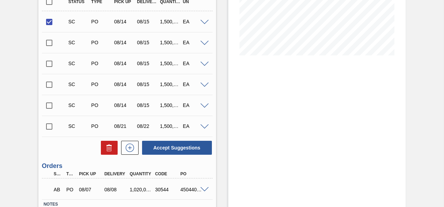
scroll to position [199, 0]
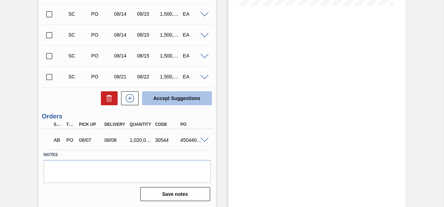
click at [168, 97] on button "Accept Suggestions" at bounding box center [177, 98] width 70 height 14
checkbox input "false"
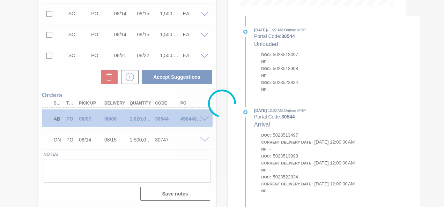
scroll to position [178, 0]
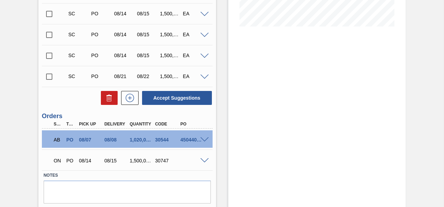
click at [205, 158] on div "ON PO 08/14 08/15 1,500,000.000 30747" at bounding box center [127, 160] width 171 height 17
click at [202, 164] on div "ON PO 08/14 08/15 1,500,000.000 30747" at bounding box center [127, 160] width 171 height 17
click at [203, 161] on span at bounding box center [204, 161] width 8 height 5
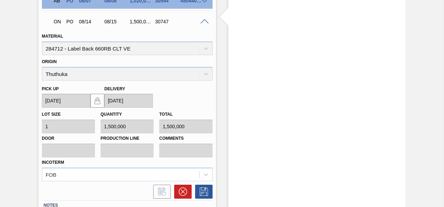
scroll to position [317, 0]
click at [204, 23] on span at bounding box center [204, 21] width 8 height 5
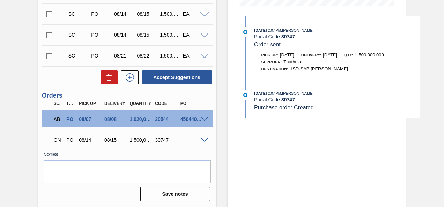
scroll to position [59, 0]
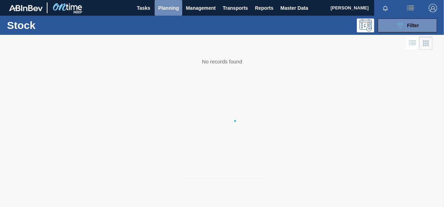
click at [163, 8] on span "Planning" at bounding box center [168, 8] width 21 height 8
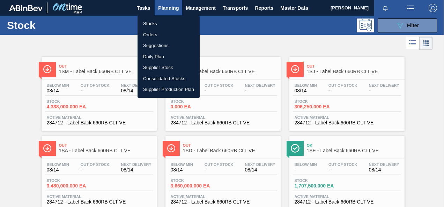
click at [162, 36] on li "Orders" at bounding box center [169, 34] width 62 height 11
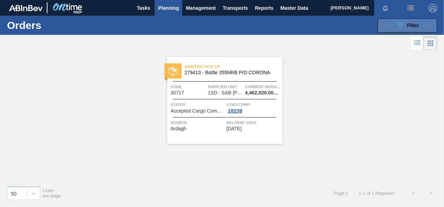
click at [383, 27] on button "089F7B8B-B2A5-4AFE-B5C0-19BA573D28AC Filter" at bounding box center [407, 26] width 59 height 14
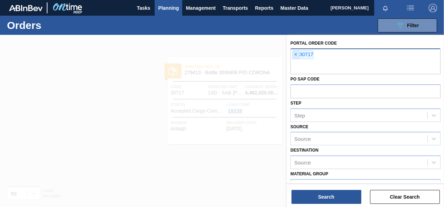
click at [294, 54] on span "×" at bounding box center [296, 55] width 7 height 8
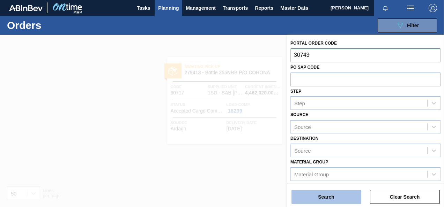
type input "30743"
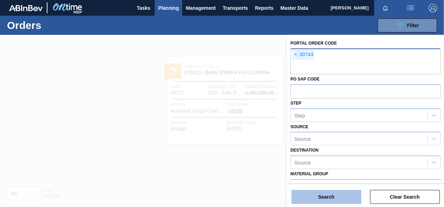
click at [333, 195] on button "Search" at bounding box center [327, 197] width 70 height 14
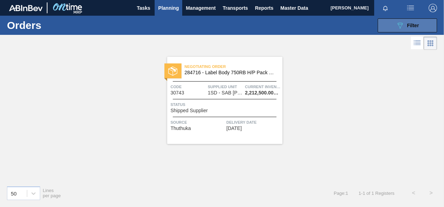
click at [396, 24] on icon "089F7B8B-B2A5-4AFE-B5C0-19BA573D28AC" at bounding box center [400, 25] width 8 height 8
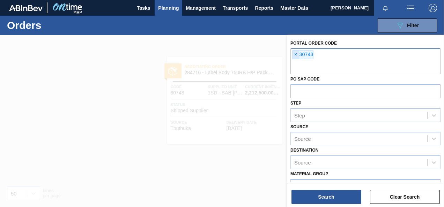
click at [297, 53] on span "×" at bounding box center [296, 55] width 7 height 8
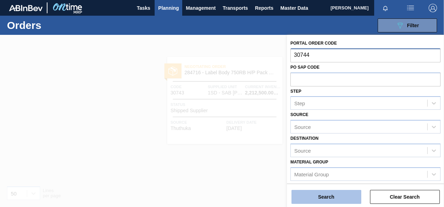
type input "30744"
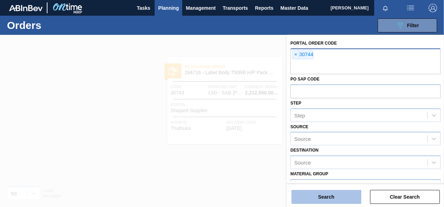
click at [340, 197] on button "Search" at bounding box center [327, 197] width 70 height 14
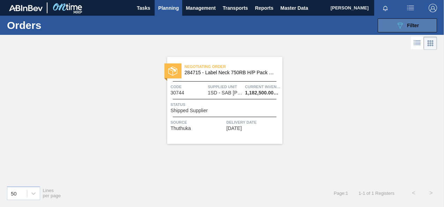
click at [413, 31] on button "089F7B8B-B2A5-4AFE-B5C0-19BA573D28AC Filter" at bounding box center [407, 26] width 59 height 14
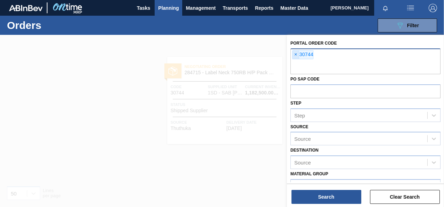
click at [297, 51] on span "×" at bounding box center [296, 55] width 7 height 8
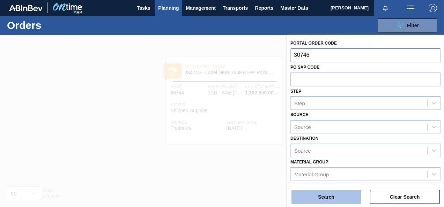
type input "30746"
click at [336, 192] on button "Search" at bounding box center [327, 197] width 70 height 14
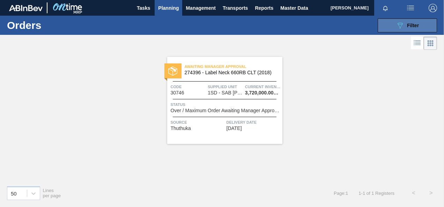
click at [391, 26] on button "089F7B8B-B2A5-4AFE-B5C0-19BA573D28AC Filter" at bounding box center [407, 26] width 59 height 14
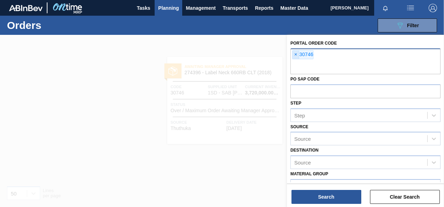
click at [293, 55] on span "×" at bounding box center [296, 55] width 7 height 8
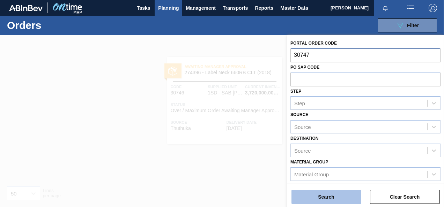
type input "30747"
click at [333, 197] on button "Search" at bounding box center [327, 197] width 70 height 14
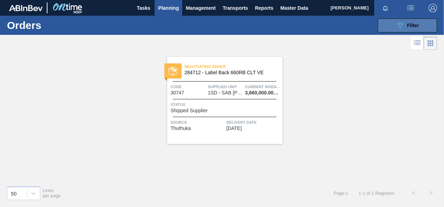
click at [397, 27] on icon "089F7B8B-B2A5-4AFE-B5C0-19BA573D28AC" at bounding box center [400, 25] width 8 height 8
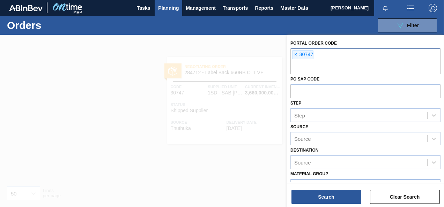
click at [298, 52] on span "×" at bounding box center [296, 55] width 7 height 8
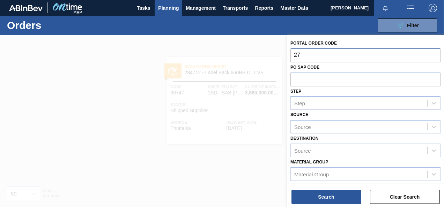
type input "2"
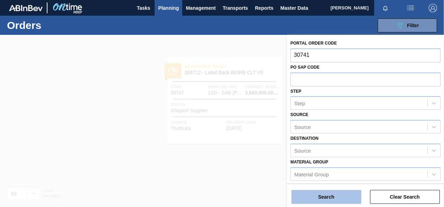
type input "30741"
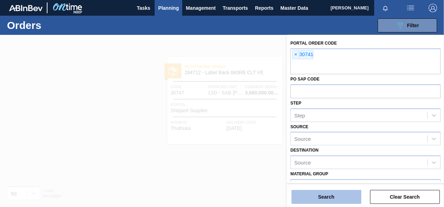
click at [325, 198] on button "Search" at bounding box center [327, 197] width 70 height 14
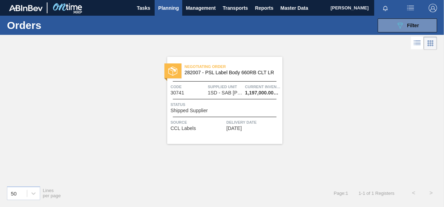
click at [79, 152] on div "Negotiating Order 282007 - PSL Label Body 660RB CLT LR Code 30741 Supplied Unit…" at bounding box center [222, 116] width 444 height 129
click at [415, 27] on span "Filter" at bounding box center [413, 26] width 12 height 6
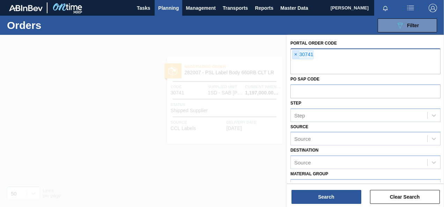
click at [295, 55] on span "×" at bounding box center [296, 55] width 7 height 8
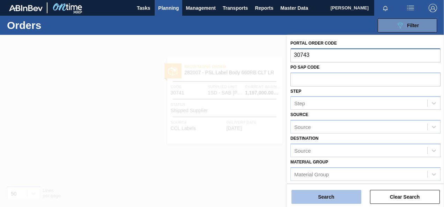
type input "30743"
click at [303, 197] on button "Search" at bounding box center [327, 197] width 70 height 14
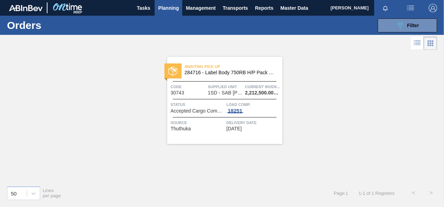
click at [233, 109] on div "18251" at bounding box center [235, 111] width 17 height 6
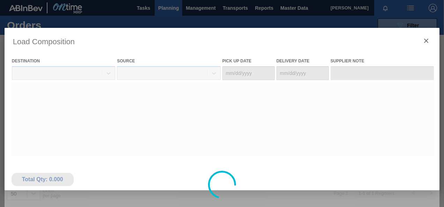
type Date "[DATE]"
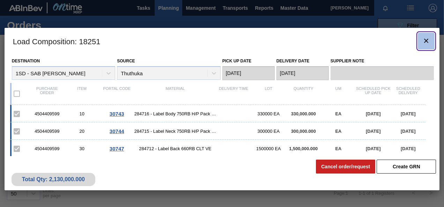
click at [432, 41] on button "botão de ícone" at bounding box center [426, 41] width 17 height 17
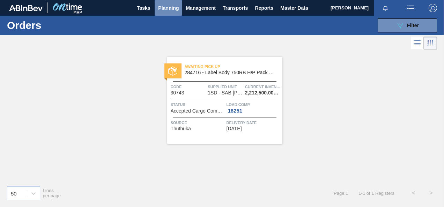
click at [168, 9] on span "Planning" at bounding box center [168, 8] width 21 height 8
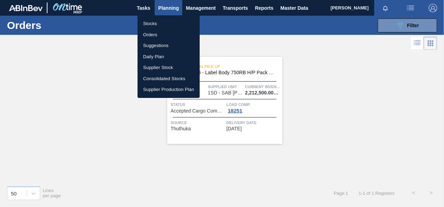
click at [154, 24] on li "Stocks" at bounding box center [169, 23] width 62 height 11
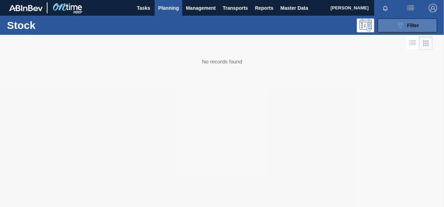
click at [393, 25] on button "089F7B8B-B2A5-4AFE-B5C0-19BA573D28AC Filter" at bounding box center [407, 26] width 59 height 14
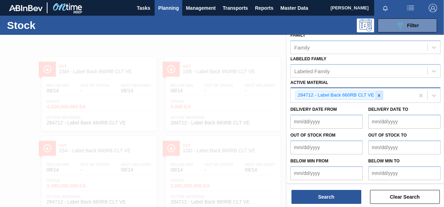
click at [377, 95] on icon at bounding box center [379, 95] width 5 height 5
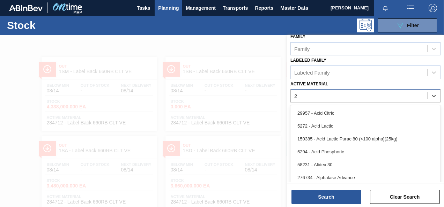
scroll to position [126, 0]
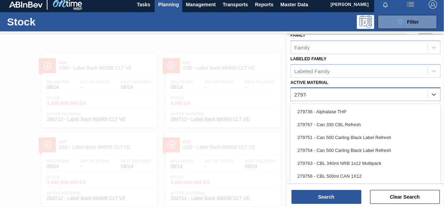
type Material "279748"
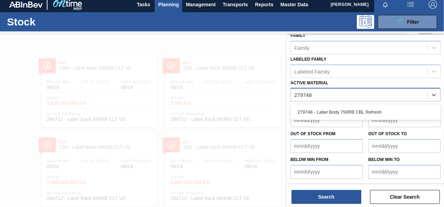
scroll to position [125, 0]
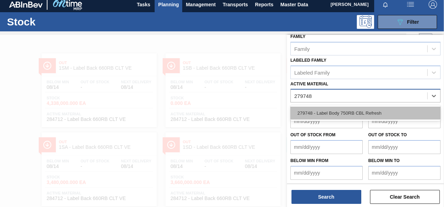
click at [325, 109] on div "279748 - Label Body 750RB CBL Refresh" at bounding box center [366, 113] width 150 height 13
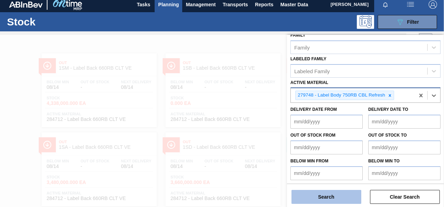
click at [320, 195] on button "Search" at bounding box center [327, 197] width 70 height 14
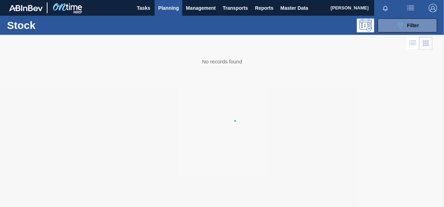
scroll to position [0, 0]
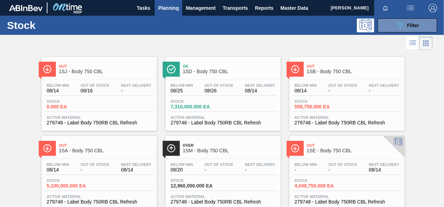
click at [192, 105] on span "7,310,000.000 EA" at bounding box center [195, 106] width 49 height 5
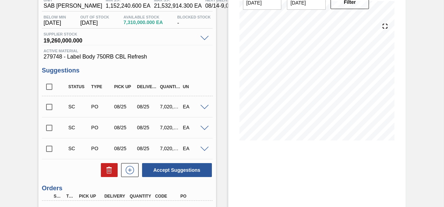
scroll to position [70, 0]
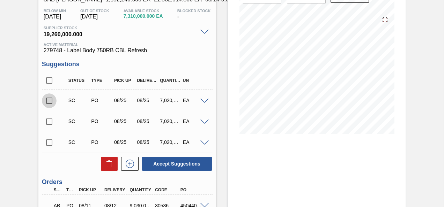
click at [49, 106] on input "checkbox" at bounding box center [49, 101] width 15 height 15
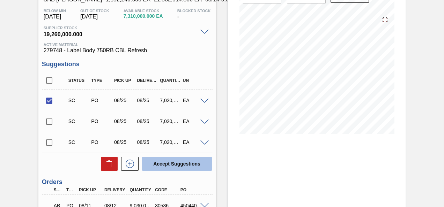
click at [177, 164] on button "Accept Suggestions" at bounding box center [177, 164] width 70 height 14
checkbox input "false"
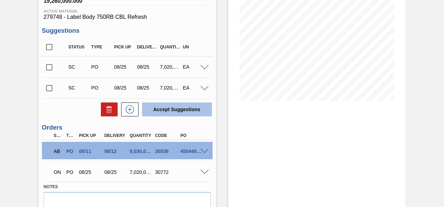
scroll to position [136, 0]
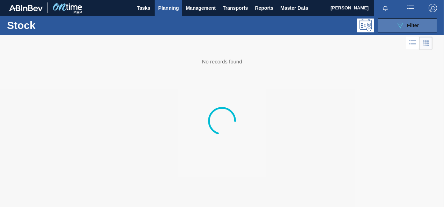
click at [395, 22] on button "089F7B8B-B2A5-4AFE-B5C0-19BA573D28AC Filter" at bounding box center [407, 26] width 59 height 14
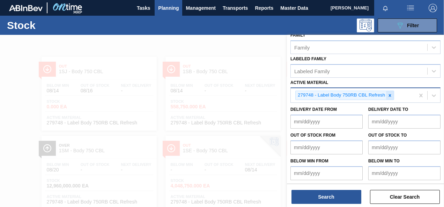
click at [389, 95] on icon at bounding box center [390, 95] width 2 height 2
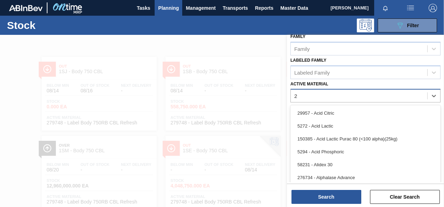
scroll to position [126, 0]
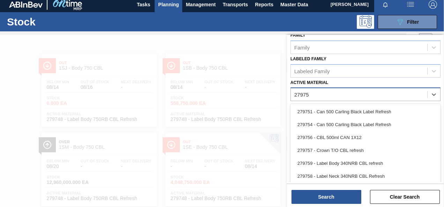
type Material "279750"
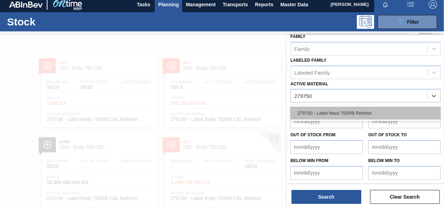
click at [380, 116] on div "279750 - Label Neck 750RB Refresh" at bounding box center [366, 113] width 150 height 13
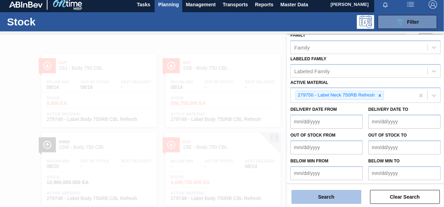
click at [341, 198] on button "Search" at bounding box center [327, 197] width 70 height 14
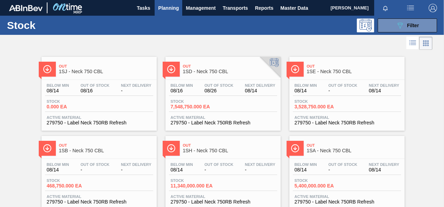
click at [189, 105] on span "7,548,750.000 EA" at bounding box center [195, 106] width 49 height 5
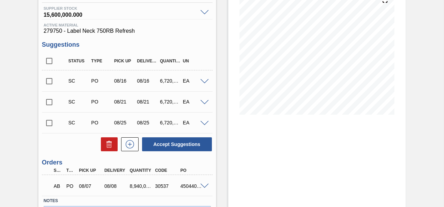
scroll to position [105, 0]
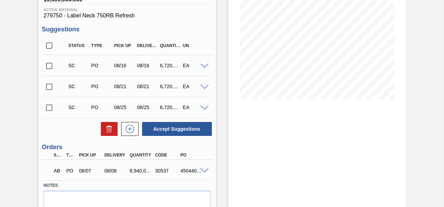
drag, startPoint x: 47, startPoint y: 67, endPoint x: 55, endPoint y: 68, distance: 7.9
click at [48, 67] on input "checkbox" at bounding box center [49, 66] width 15 height 15
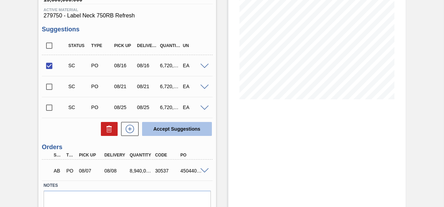
click at [162, 130] on button "Accept Suggestions" at bounding box center [177, 129] width 70 height 14
checkbox input "false"
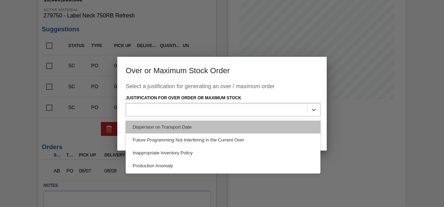
drag, startPoint x: 309, startPoint y: 112, endPoint x: 292, endPoint y: 122, distance: 18.8
click at [309, 112] on div at bounding box center [314, 110] width 13 height 13
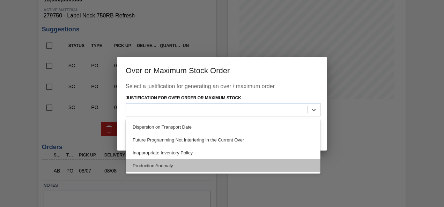
click at [191, 166] on div "Production Anomaly" at bounding box center [223, 166] width 195 height 13
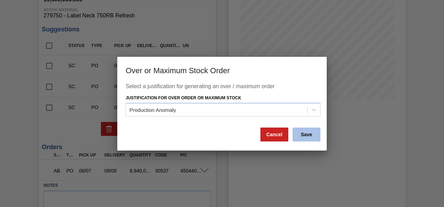
click at [298, 133] on button "Save" at bounding box center [307, 135] width 28 height 14
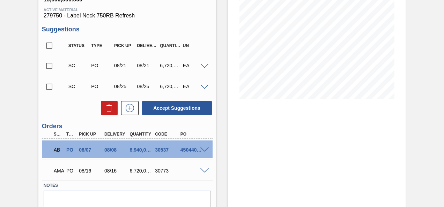
scroll to position [136, 0]
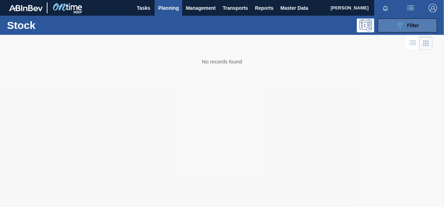
click at [407, 24] on span "Filter" at bounding box center [413, 26] width 12 height 6
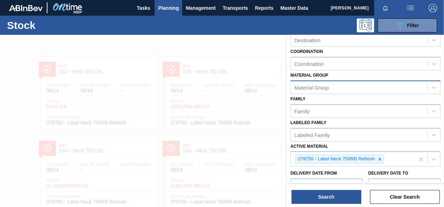
scroll to position [126, 0]
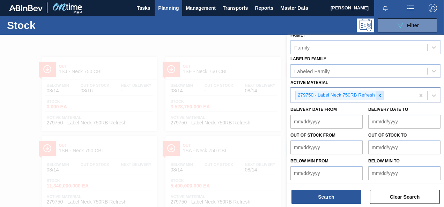
click at [381, 95] on icon at bounding box center [380, 95] width 5 height 5
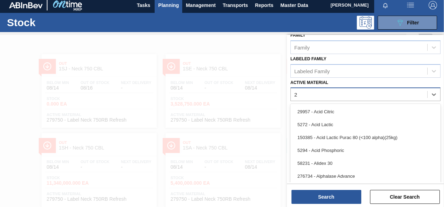
scroll to position [3, 0]
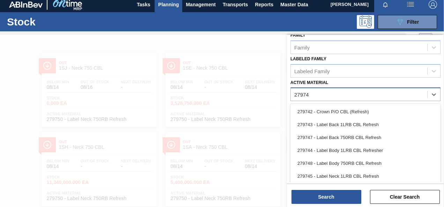
type Material "279747"
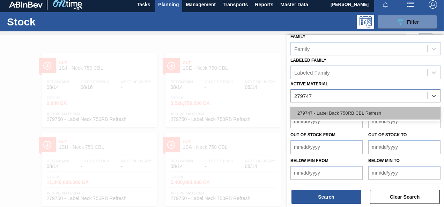
click at [390, 114] on div "279747 - Label Back 750RB CBL Refresh" at bounding box center [366, 113] width 150 height 13
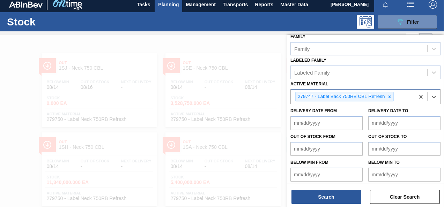
scroll to position [126, 0]
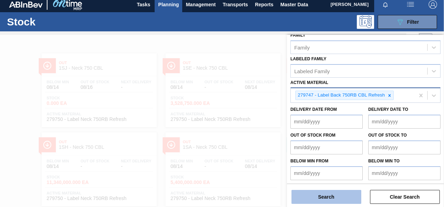
click at [343, 197] on button "Search" at bounding box center [327, 197] width 70 height 14
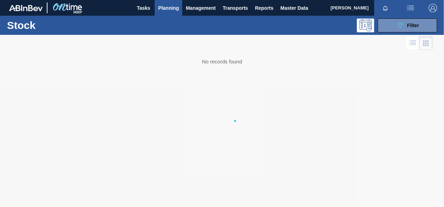
scroll to position [0, 0]
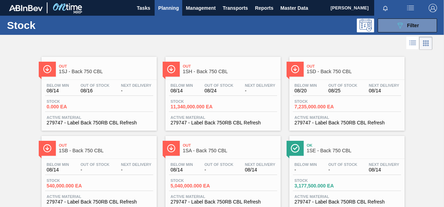
click at [314, 104] on div "Stock 7,235,000.000 EA" at bounding box center [319, 105] width 52 height 10
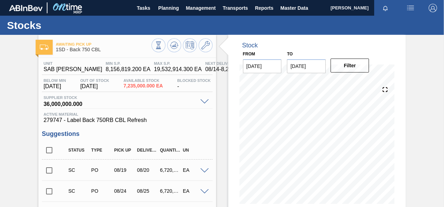
scroll to position [105, 0]
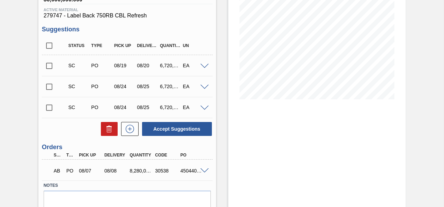
click at [52, 70] on input "checkbox" at bounding box center [49, 66] width 15 height 15
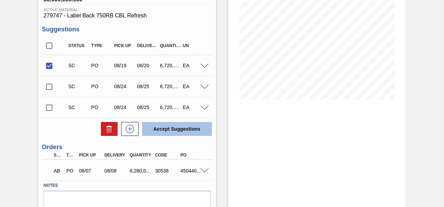
click at [174, 130] on button "Accept Suggestions" at bounding box center [177, 129] width 70 height 14
checkbox input "false"
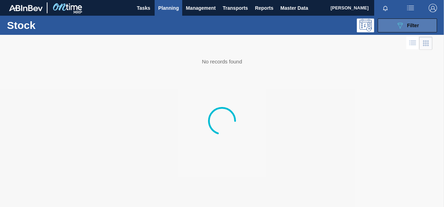
click at [389, 23] on button "089F7B8B-B2A5-4AFE-B5C0-19BA573D28AC Filter" at bounding box center [407, 26] width 59 height 14
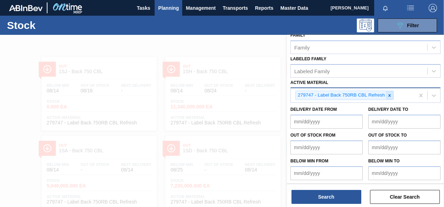
click at [387, 93] on icon at bounding box center [389, 95] width 5 height 5
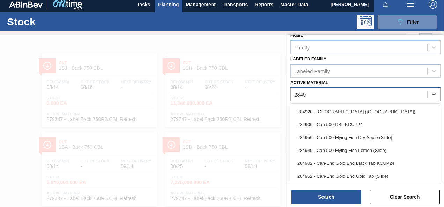
scroll to position [125, 0]
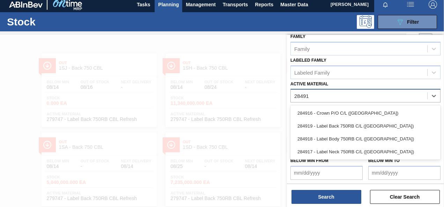
type Material "284918"
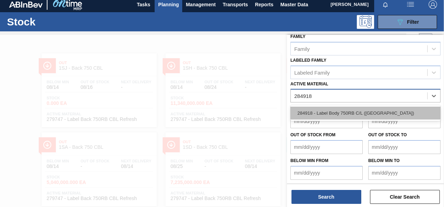
click at [374, 112] on div "284918 - Label Body 750RB C/L ([GEOGRAPHIC_DATA])" at bounding box center [366, 113] width 150 height 13
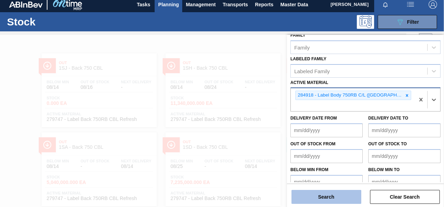
click at [332, 193] on button "Search" at bounding box center [327, 197] width 70 height 14
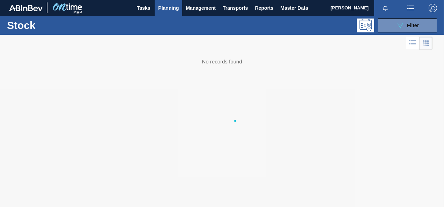
scroll to position [0, 0]
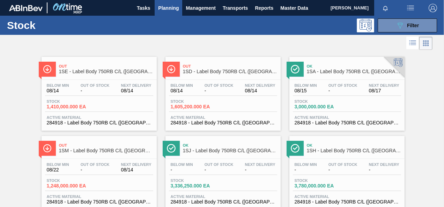
click at [194, 106] on span "1,605,200.000 EA" at bounding box center [195, 106] width 49 height 5
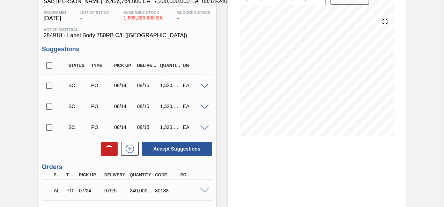
scroll to position [70, 0]
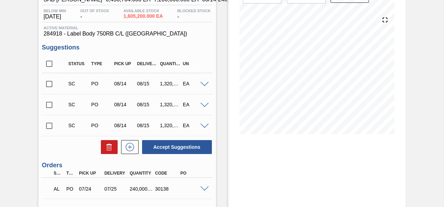
click at [48, 83] on input "checkbox" at bounding box center [49, 84] width 15 height 15
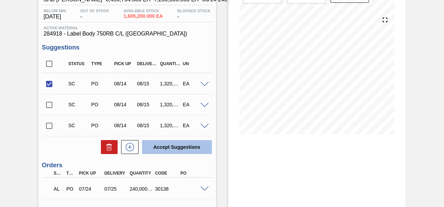
click at [170, 145] on button "Accept Suggestions" at bounding box center [177, 147] width 70 height 14
checkbox input "false"
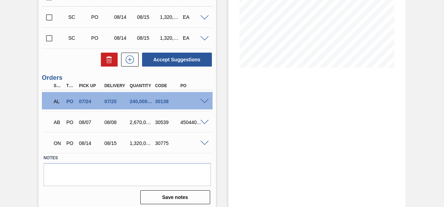
scroll to position [140, 0]
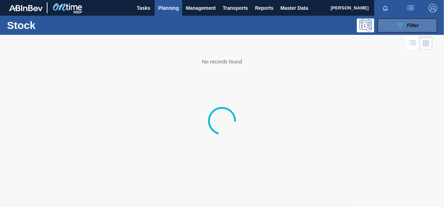
click at [390, 25] on button "089F7B8B-B2A5-4AFE-B5C0-19BA573D28AC Filter" at bounding box center [407, 26] width 59 height 14
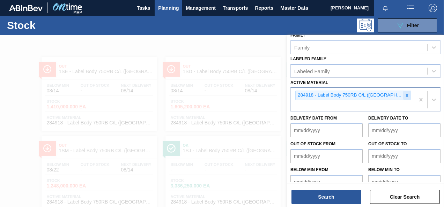
click at [403, 92] on div at bounding box center [407, 95] width 8 height 9
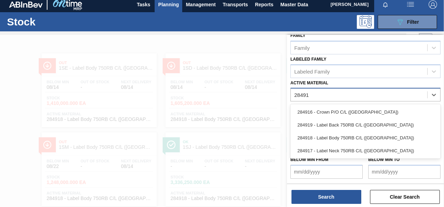
scroll to position [125, 0]
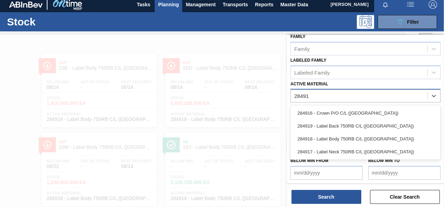
type Material "284917"
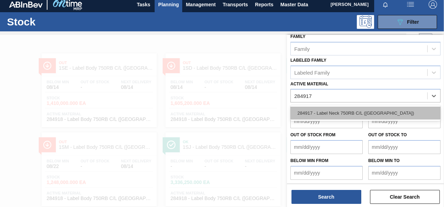
click at [397, 109] on div "284917 - Label Neck 750RB C/L ([GEOGRAPHIC_DATA])" at bounding box center [366, 113] width 150 height 13
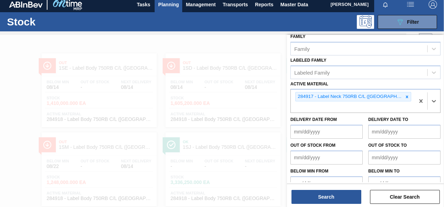
scroll to position [126, 0]
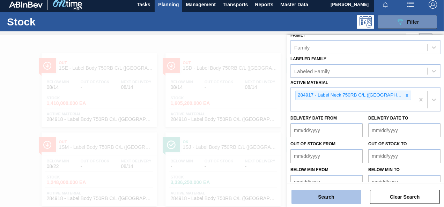
click at [347, 200] on button "Search" at bounding box center [327, 197] width 70 height 14
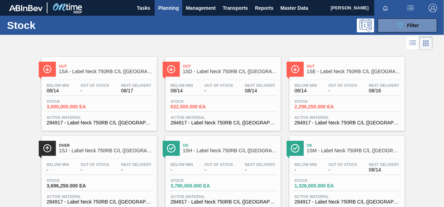
click at [190, 109] on span "632,500.000 EA" at bounding box center [195, 106] width 49 height 5
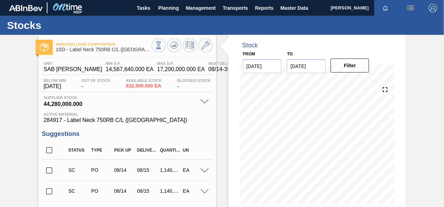
scroll to position [70, 0]
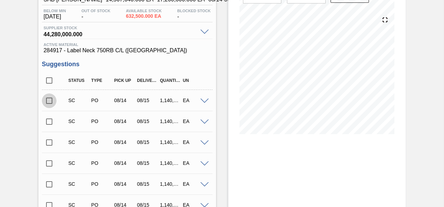
click at [53, 102] on input "checkbox" at bounding box center [49, 101] width 15 height 15
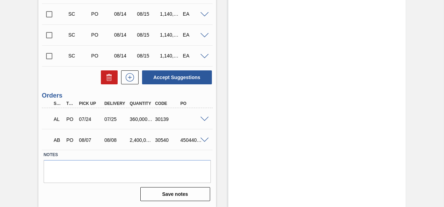
scroll to position [366, 0]
click at [180, 80] on button "Accept Suggestions" at bounding box center [177, 78] width 70 height 14
checkbox input "false"
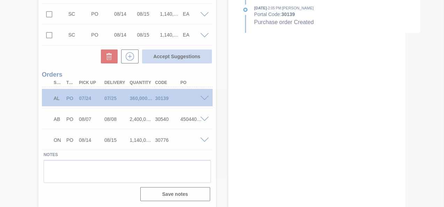
scroll to position [345, 0]
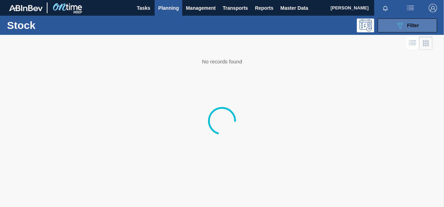
click at [396, 21] on icon "089F7B8B-B2A5-4AFE-B5C0-19BA573D28AC" at bounding box center [400, 25] width 8 height 8
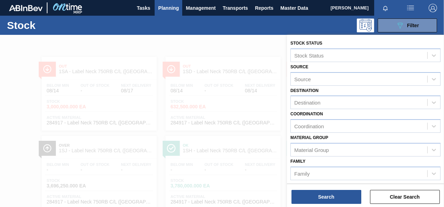
scroll to position [105, 0]
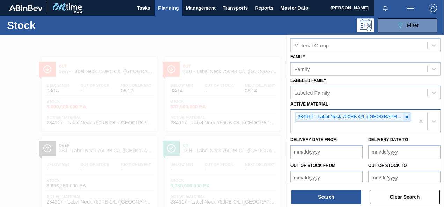
click at [405, 117] on icon at bounding box center [407, 117] width 5 height 5
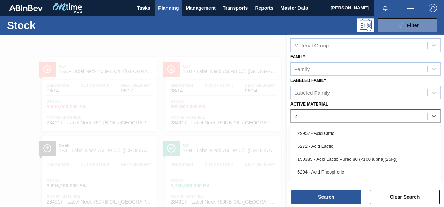
scroll to position [21, 0]
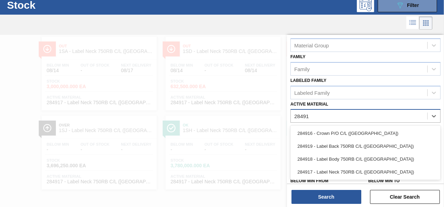
type Material "284919"
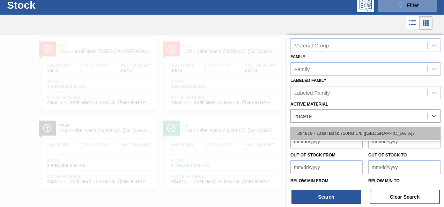
click at [403, 133] on div "284919 - Label Back 750RB C/L ([GEOGRAPHIC_DATA])" at bounding box center [366, 133] width 150 height 13
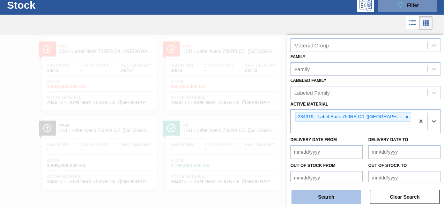
click at [338, 200] on button "Search" at bounding box center [327, 197] width 70 height 14
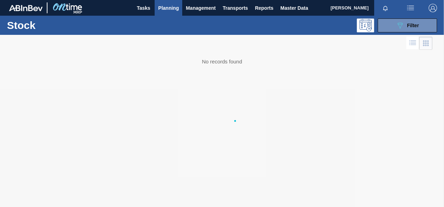
scroll to position [0, 0]
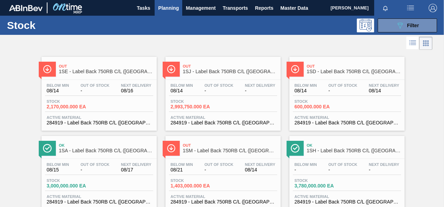
click at [309, 105] on span "600,000.000 EA" at bounding box center [319, 106] width 49 height 5
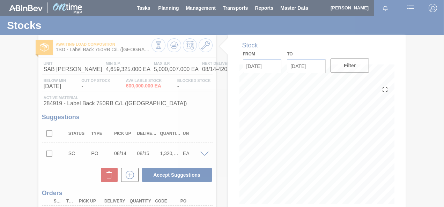
click at [48, 154] on div at bounding box center [222, 103] width 444 height 207
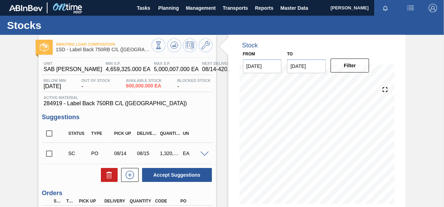
click at [52, 153] on input "checkbox" at bounding box center [49, 154] width 15 height 15
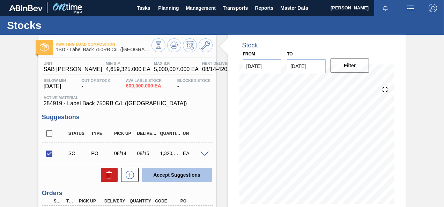
click at [165, 172] on button "Accept Suggestions" at bounding box center [177, 175] width 70 height 14
checkbox input "false"
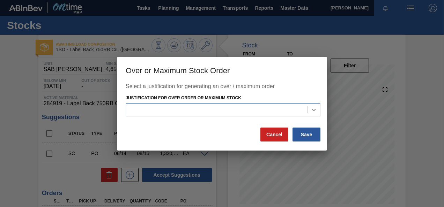
click at [316, 109] on icon at bounding box center [313, 110] width 7 height 7
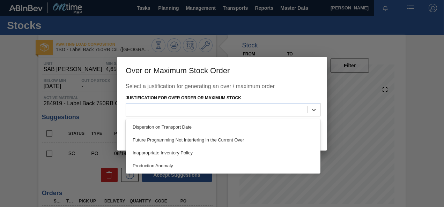
click at [185, 167] on div "Production Anomaly" at bounding box center [223, 166] width 195 height 13
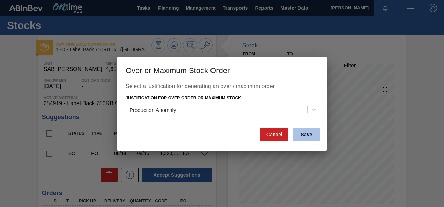
click at [301, 133] on button "Save" at bounding box center [307, 135] width 28 height 14
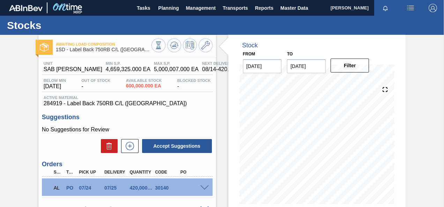
scroll to position [93, 0]
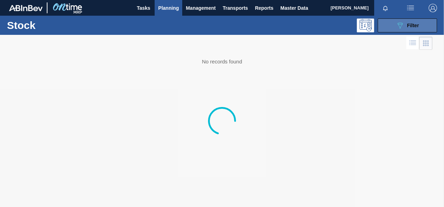
click at [397, 24] on icon "089F7B8B-B2A5-4AFE-B5C0-19BA573D28AC" at bounding box center [400, 25] width 8 height 8
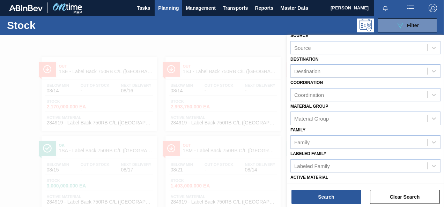
scroll to position [126, 0]
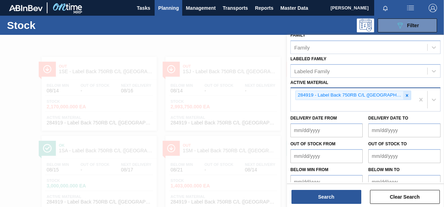
click at [405, 93] on icon at bounding box center [407, 95] width 5 height 5
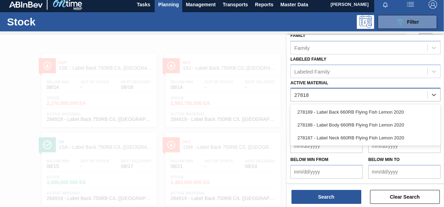
scroll to position [125, 0]
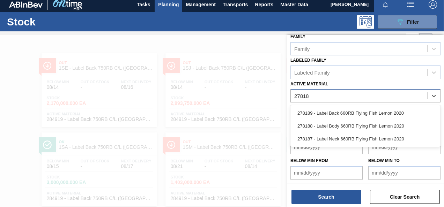
type Material "278187"
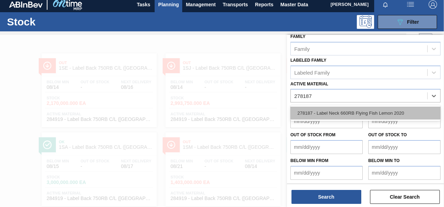
click at [381, 113] on div "278187 - Label Neck 660RB Flying Fish Lemon 2020" at bounding box center [366, 113] width 150 height 13
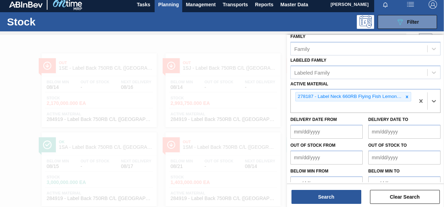
scroll to position [126, 0]
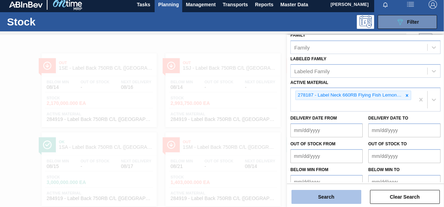
click at [324, 196] on button "Search" at bounding box center [327, 197] width 70 height 14
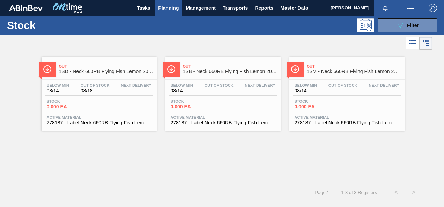
click at [59, 106] on span "0.000 EA" at bounding box center [71, 106] width 49 height 5
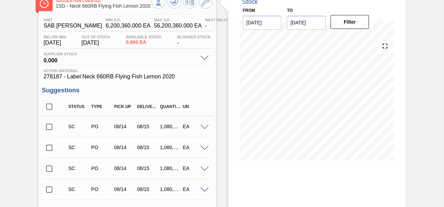
scroll to position [70, 0]
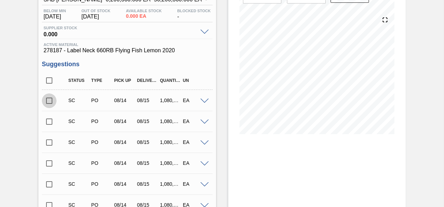
click at [50, 99] on input "checkbox" at bounding box center [49, 101] width 15 height 15
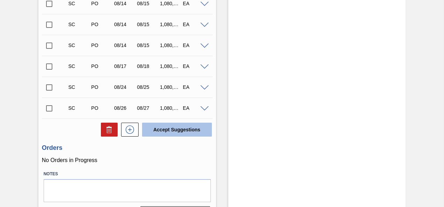
scroll to position [244, 0]
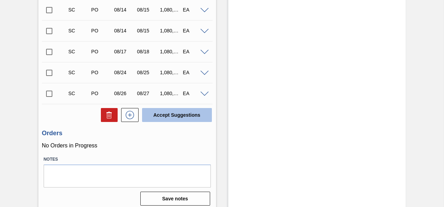
click at [177, 113] on button "Accept Suggestions" at bounding box center [177, 115] width 70 height 14
checkbox input "false"
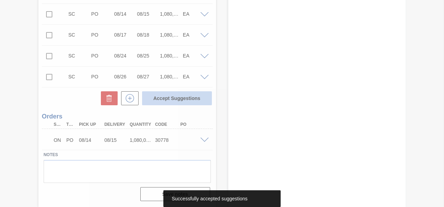
scroll to position [223, 0]
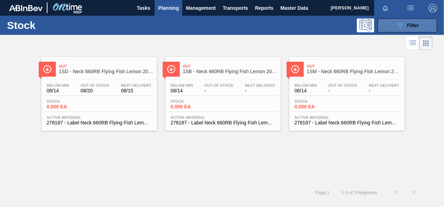
click at [389, 21] on button "089F7B8B-B2A5-4AFE-B5C0-19BA573D28AC Filter" at bounding box center [407, 26] width 59 height 14
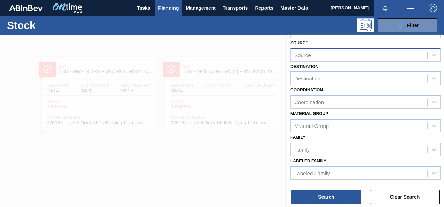
scroll to position [35, 0]
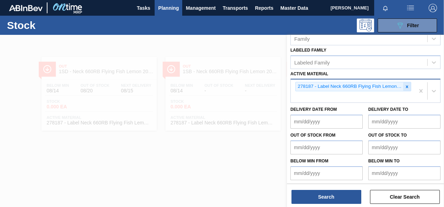
click at [405, 85] on icon at bounding box center [407, 87] width 5 height 5
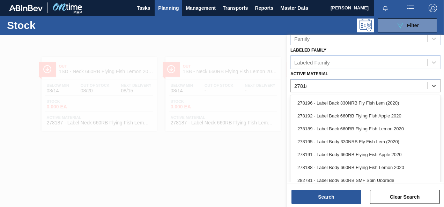
scroll to position [125, 0]
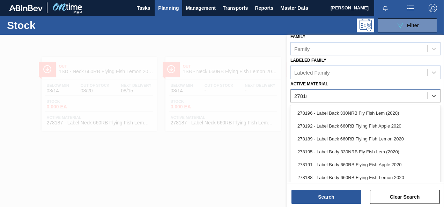
type Material "278189"
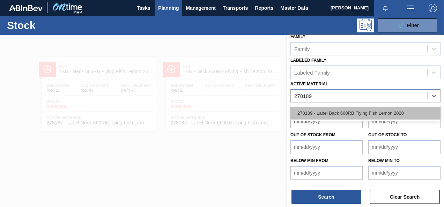
click at [400, 110] on div "278189 - Label Back 660RB Flying Fish Lemon 2020" at bounding box center [366, 113] width 150 height 13
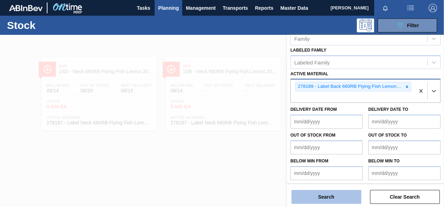
click at [345, 197] on button "Search" at bounding box center [327, 197] width 70 height 14
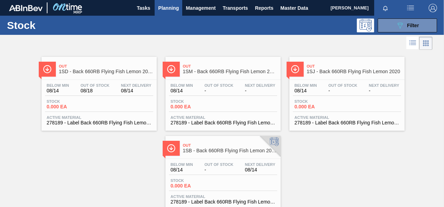
click at [58, 107] on span "0.000 EA" at bounding box center [71, 106] width 49 height 5
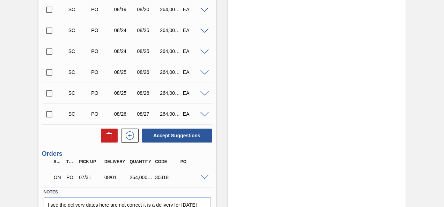
scroll to position [618, 0]
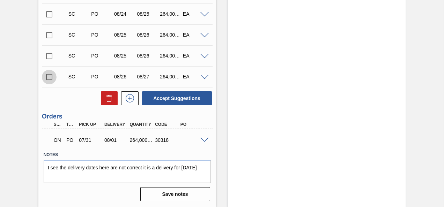
click at [46, 78] on input "checkbox" at bounding box center [49, 77] width 15 height 15
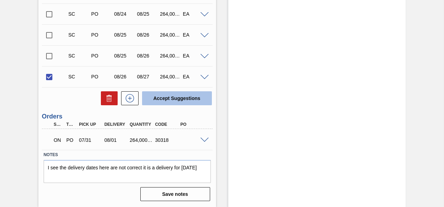
click at [189, 101] on button "Accept Suggestions" at bounding box center [177, 98] width 70 height 14
checkbox input "false"
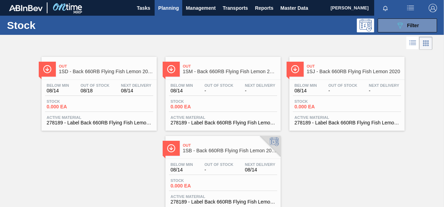
click at [92, 160] on div "Out 1SD - Back 660RB Flying Fish Lemon 2020 Below Min 08/14 Out Of Stock 08/18 …" at bounding box center [222, 131] width 444 height 159
click at [407, 25] on span "Filter" at bounding box center [413, 26] width 12 height 6
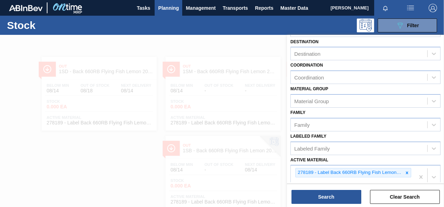
scroll to position [70, 0]
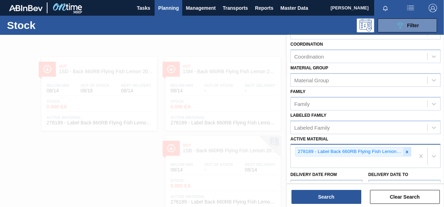
click at [408, 151] on icon at bounding box center [407, 152] width 5 height 5
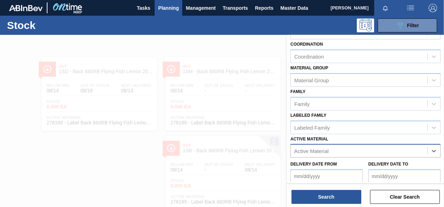
scroll to position [21, 0]
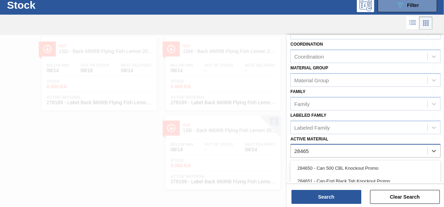
type Material "284658"
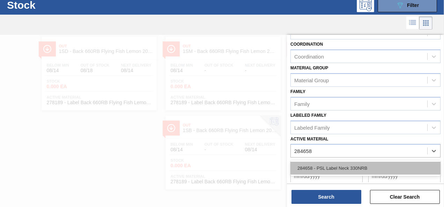
click at [353, 169] on div "284658 - PSL Label Neck 330NRB" at bounding box center [366, 168] width 150 height 13
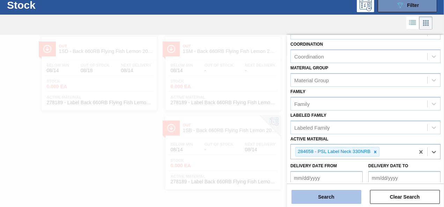
click at [323, 195] on button "Search" at bounding box center [327, 197] width 70 height 14
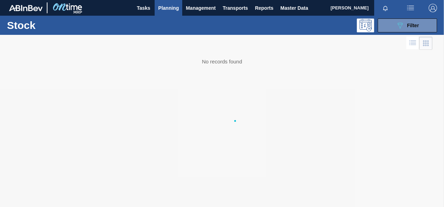
scroll to position [0, 0]
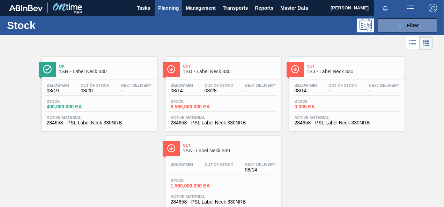
click at [192, 106] on span "6,560,000.000 EA" at bounding box center [195, 106] width 49 height 5
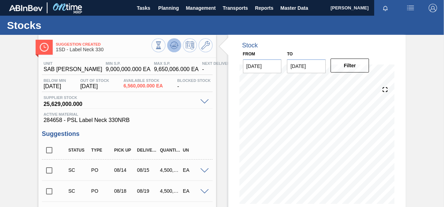
click at [175, 47] on icon at bounding box center [174, 45] width 5 height 3
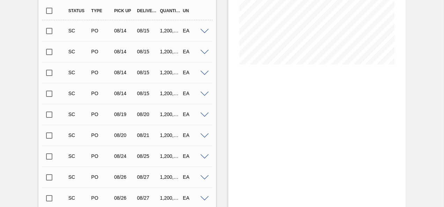
scroll to position [70, 0]
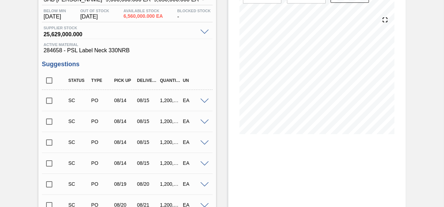
click at [49, 100] on input "checkbox" at bounding box center [49, 101] width 15 height 15
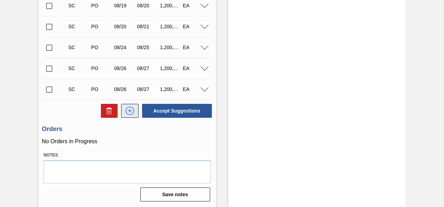
scroll to position [250, 0]
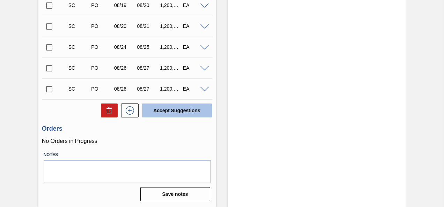
click at [171, 109] on button "Accept Suggestions" at bounding box center [177, 111] width 70 height 14
checkbox input "false"
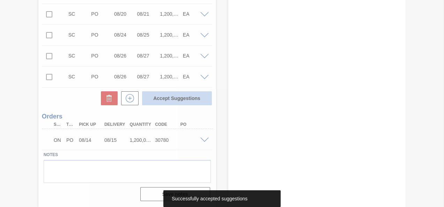
scroll to position [229, 0]
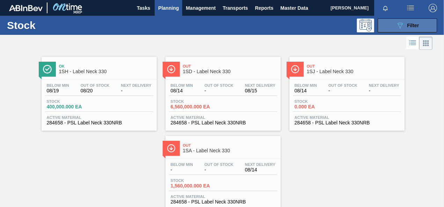
click at [388, 23] on button "089F7B8B-B2A5-4AFE-B5C0-19BA573D28AC Filter" at bounding box center [407, 26] width 59 height 14
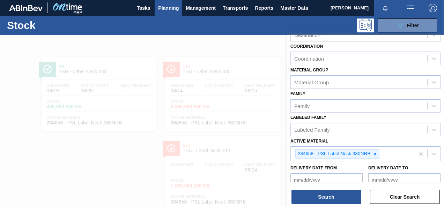
scroll to position [70, 0]
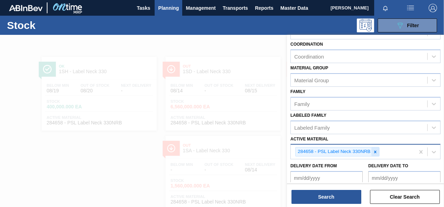
click at [376, 151] on icon at bounding box center [375, 152] width 5 height 5
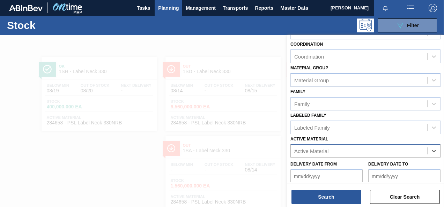
scroll to position [21, 0]
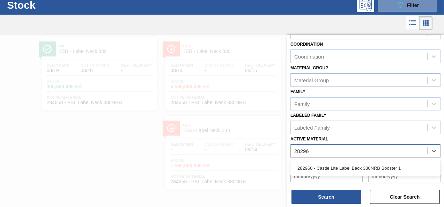
type Material "282968"
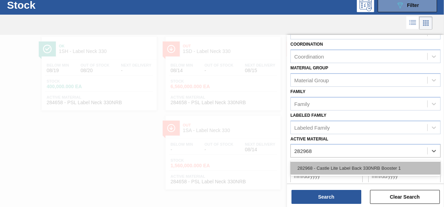
click at [369, 169] on div "282968 - Castle Lite Label Back 330NRB Booster 1" at bounding box center [366, 168] width 150 height 13
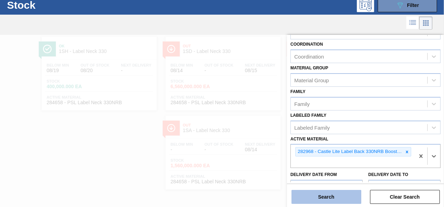
click at [330, 198] on button "Search" at bounding box center [327, 197] width 70 height 14
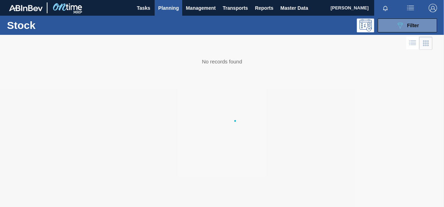
scroll to position [0, 0]
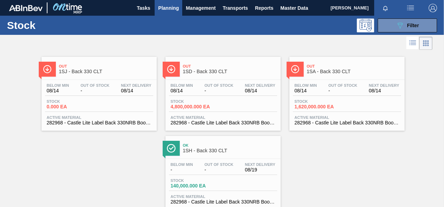
click at [191, 103] on span "Stock" at bounding box center [195, 102] width 49 height 4
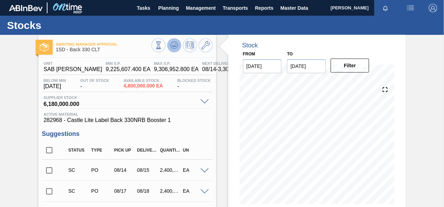
click at [161, 42] on g at bounding box center [158, 42] width 5 height 1
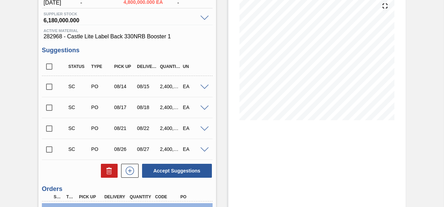
scroll to position [105, 0]
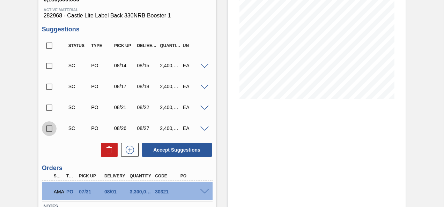
click at [50, 132] on input "checkbox" at bounding box center [49, 129] width 15 height 15
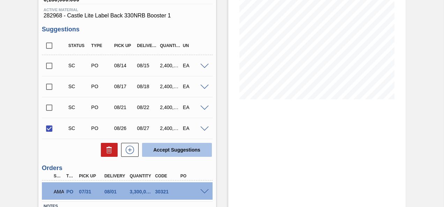
click at [189, 148] on button "Accept Suggestions" at bounding box center [177, 150] width 70 height 14
checkbox input "false"
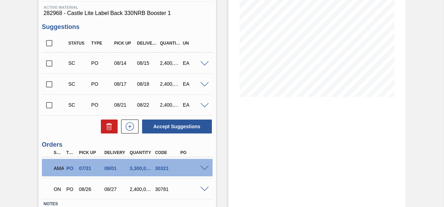
scroll to position [87, 0]
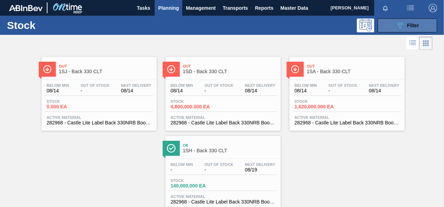
click at [389, 21] on button "089F7B8B-B2A5-4AFE-B5C0-19BA573D28AC Filter" at bounding box center [407, 26] width 59 height 14
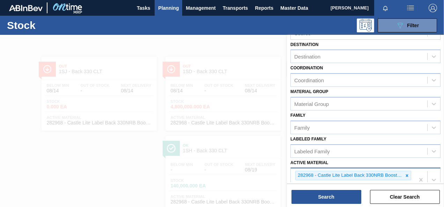
scroll to position [105, 0]
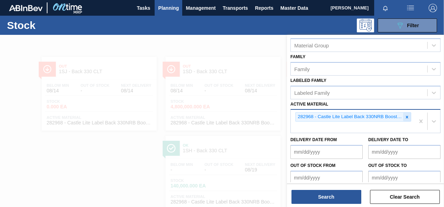
click at [406, 116] on icon at bounding box center [407, 117] width 2 height 2
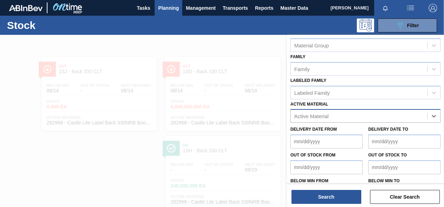
scroll to position [21, 0]
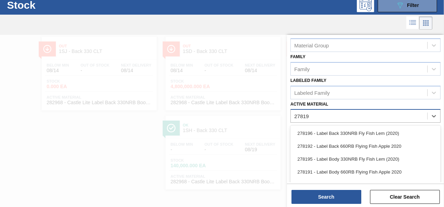
type Material "278195"
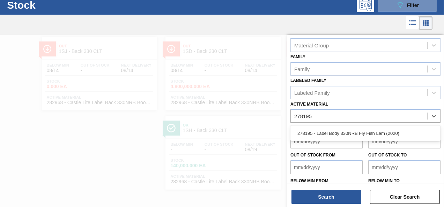
click at [358, 133] on div "278195 - Label Body 330NRB Fly Fish Lem (2020)" at bounding box center [366, 133] width 150 height 13
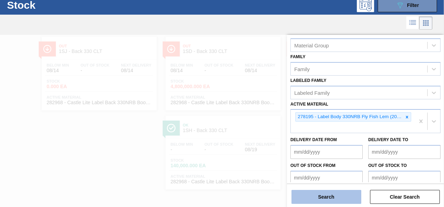
click at [320, 198] on button "Search" at bounding box center [327, 197] width 70 height 14
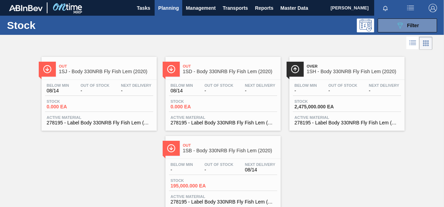
click at [189, 108] on span "0.000 EA" at bounding box center [195, 106] width 49 height 5
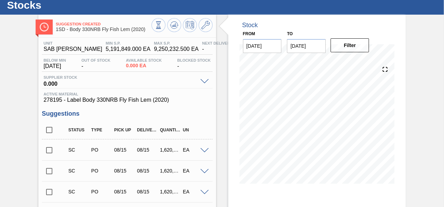
scroll to position [35, 0]
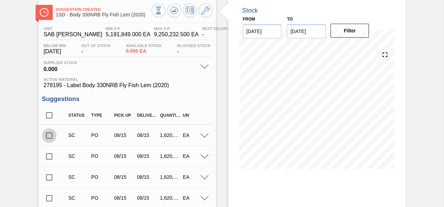
click at [56, 135] on input "checkbox" at bounding box center [49, 136] width 15 height 15
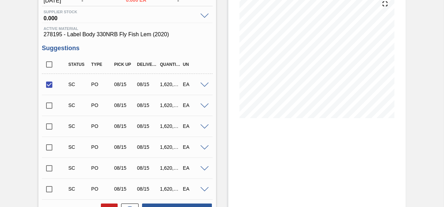
scroll to position [175, 0]
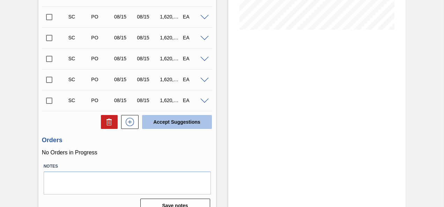
click at [171, 124] on button "Accept Suggestions" at bounding box center [177, 122] width 70 height 14
checkbox input "false"
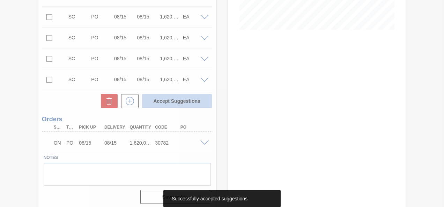
scroll to position [154, 0]
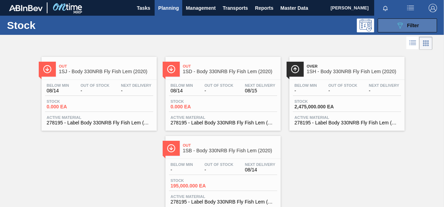
click at [394, 21] on button "089F7B8B-B2A5-4AFE-B5C0-19BA573D28AC Filter" at bounding box center [407, 26] width 59 height 14
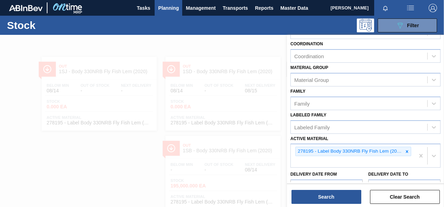
scroll to position [105, 0]
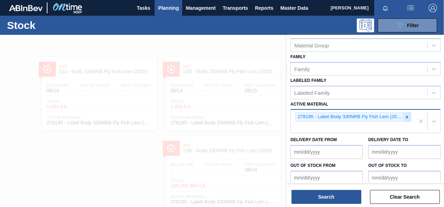
click at [405, 117] on icon at bounding box center [407, 117] width 5 height 5
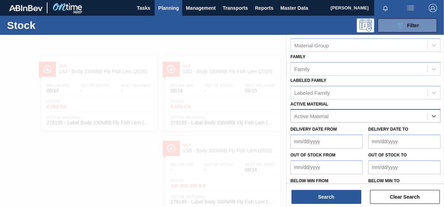
scroll to position [21, 0]
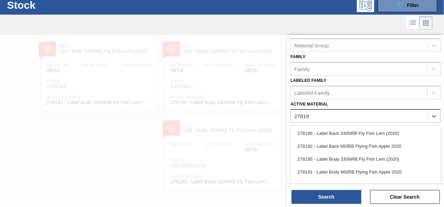
type Material "278194"
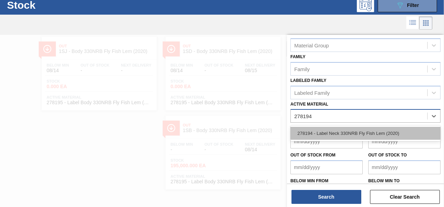
click at [342, 137] on div "278194 - Label Neck 330NRB Fly Fish Lem (2020)" at bounding box center [366, 133] width 150 height 13
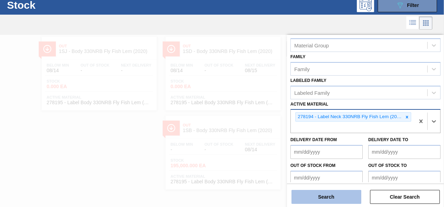
click at [349, 194] on button "Search" at bounding box center [327, 197] width 70 height 14
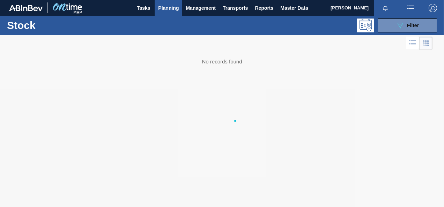
scroll to position [0, 0]
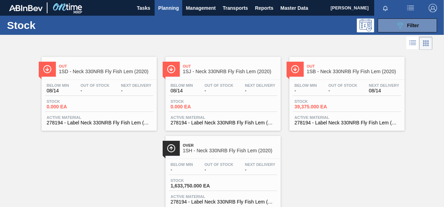
click at [59, 107] on span "0.000 EA" at bounding box center [71, 106] width 49 height 5
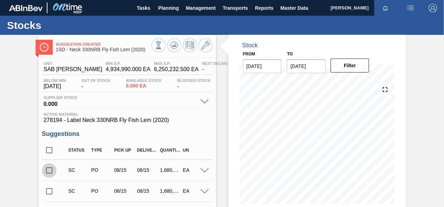
click at [51, 171] on input "checkbox" at bounding box center [49, 170] width 15 height 15
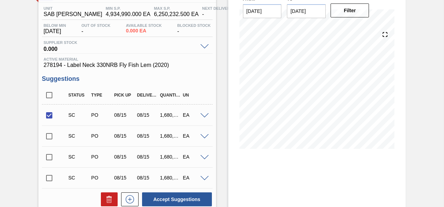
scroll to position [105, 0]
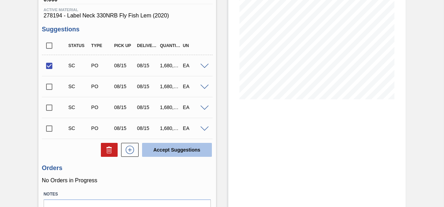
click at [164, 153] on button "Accept Suggestions" at bounding box center [177, 150] width 70 height 14
checkbox input "false"
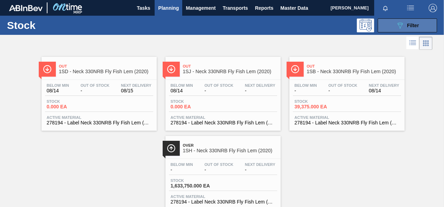
click at [397, 25] on icon "089F7B8B-B2A5-4AFE-B5C0-19BA573D28AC" at bounding box center [400, 25] width 8 height 8
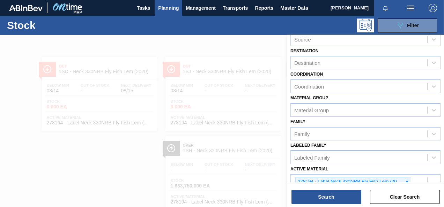
scroll to position [70, 0]
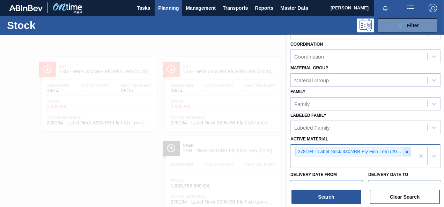
click at [405, 150] on icon at bounding box center [407, 152] width 5 height 5
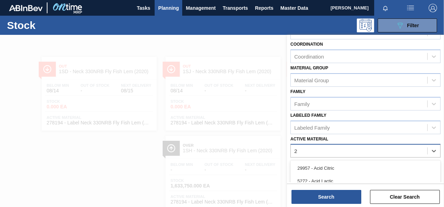
scroll to position [21, 0]
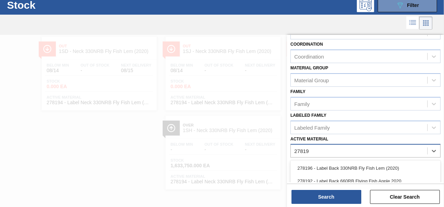
type Material "278196"
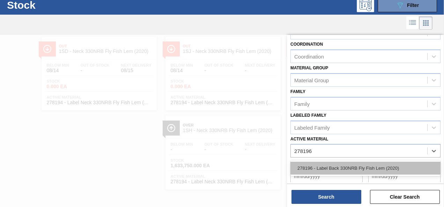
click at [395, 164] on div "278196 - Label Back 330NRB Fly Fish Lem (2020)" at bounding box center [366, 168] width 150 height 13
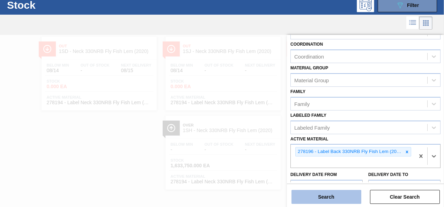
click at [349, 198] on button "Search" at bounding box center [327, 197] width 70 height 14
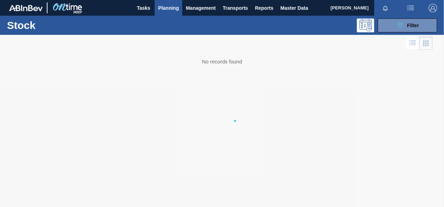
scroll to position [0, 0]
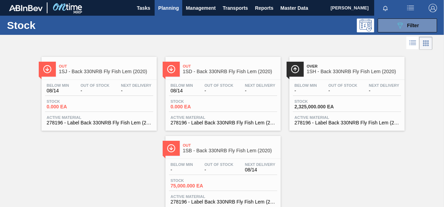
click at [180, 108] on span "0.000 EA" at bounding box center [195, 106] width 49 height 5
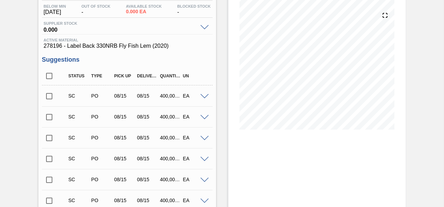
scroll to position [35, 0]
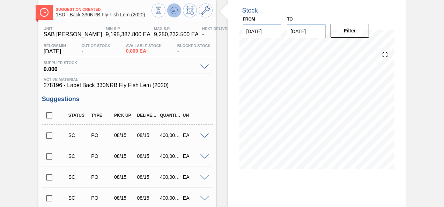
click at [177, 11] on icon at bounding box center [177, 10] width 1 height 1
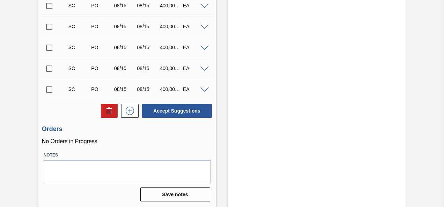
scroll to position [543, 0]
click at [52, 89] on input "checkbox" at bounding box center [49, 89] width 15 height 15
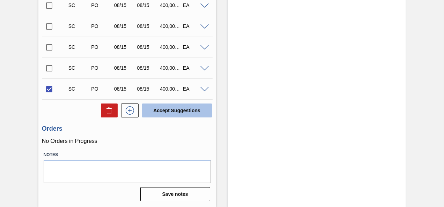
click at [178, 110] on button "Accept Suggestions" at bounding box center [177, 111] width 70 height 14
checkbox input "false"
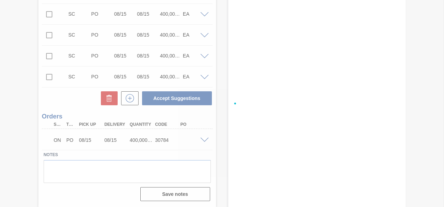
scroll to position [534, 0]
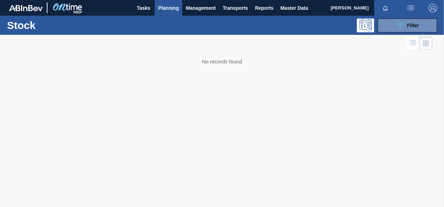
click at [168, 10] on span "Planning" at bounding box center [168, 8] width 21 height 8
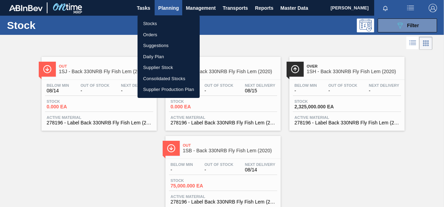
drag, startPoint x: 150, startPoint y: 36, endPoint x: 323, endPoint y: 32, distance: 172.6
click at [150, 36] on li "Orders" at bounding box center [169, 34] width 62 height 11
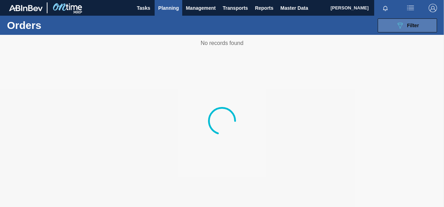
click at [418, 25] on span "Filter" at bounding box center [413, 26] width 12 height 6
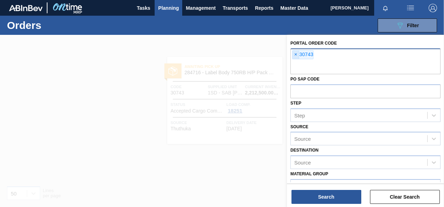
click at [295, 53] on span "×" at bounding box center [296, 55] width 7 height 8
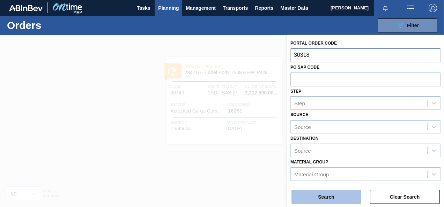
type input "30318"
click at [349, 195] on button "Search" at bounding box center [327, 197] width 70 height 14
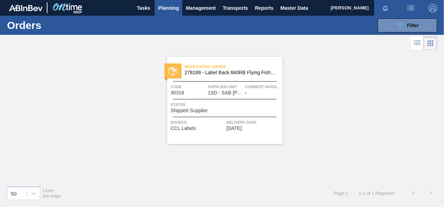
click at [235, 109] on div "Status Shipped Supplier" at bounding box center [226, 107] width 110 height 12
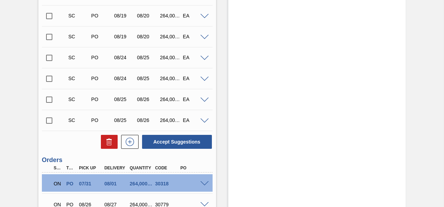
scroll to position [618, 0]
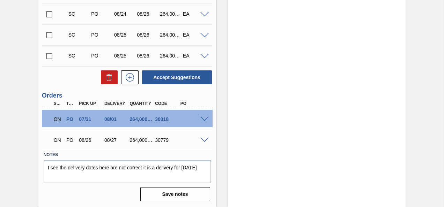
click at [203, 117] on span at bounding box center [204, 119] width 8 height 5
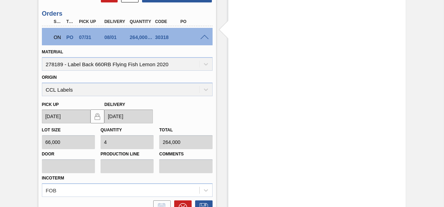
scroll to position [787, 0]
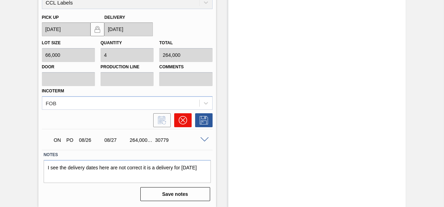
click at [184, 123] on icon at bounding box center [183, 120] width 8 height 8
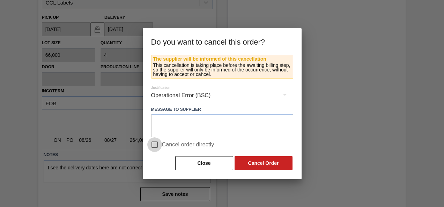
drag, startPoint x: 156, startPoint y: 142, endPoint x: 174, endPoint y: 142, distance: 18.5
click at [156, 145] on input "Cancel order directly" at bounding box center [154, 145] width 15 height 15
checkbox input "true"
click at [251, 158] on button "Cancel Order" at bounding box center [264, 163] width 58 height 14
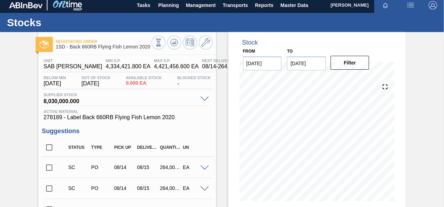
scroll to position [0, 0]
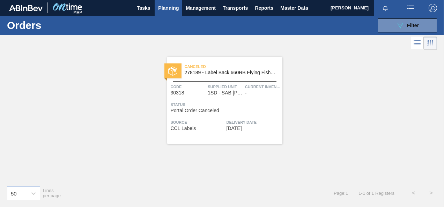
click at [166, 10] on span "Planning" at bounding box center [168, 8] width 21 height 8
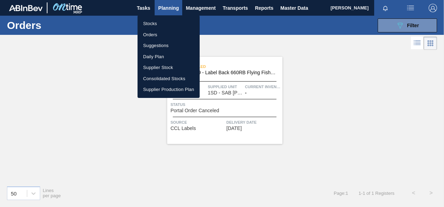
click at [155, 36] on li "Orders" at bounding box center [169, 34] width 62 height 11
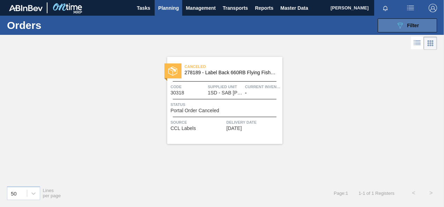
click at [417, 29] on div "089F7B8B-B2A5-4AFE-B5C0-19BA573D28AC Filter" at bounding box center [407, 25] width 23 height 8
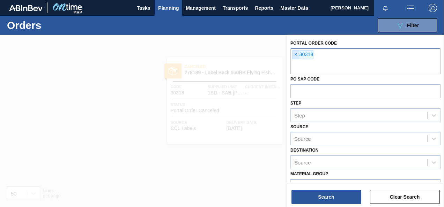
click at [295, 52] on span "×" at bounding box center [296, 55] width 7 height 8
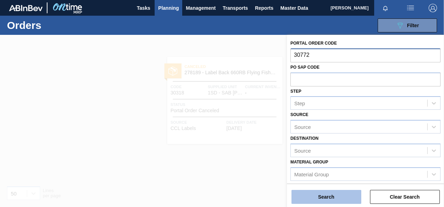
type input "30772"
click at [318, 194] on button "Search" at bounding box center [327, 197] width 70 height 14
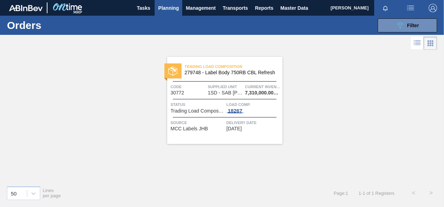
click at [237, 113] on span "18267" at bounding box center [235, 111] width 17 height 6
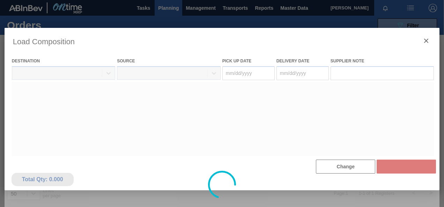
type Date "[DATE]"
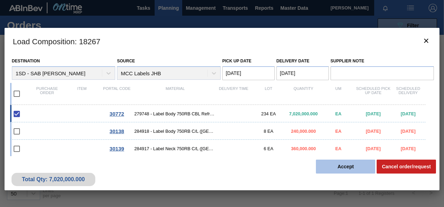
click at [348, 167] on button "Accept" at bounding box center [345, 167] width 59 height 14
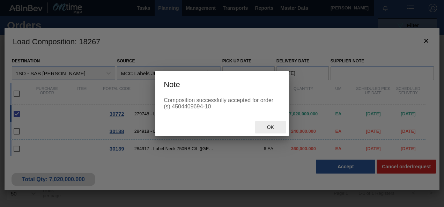
click at [271, 129] on span "Ok" at bounding box center [271, 128] width 18 height 6
